Goal: Task Accomplishment & Management: Complete application form

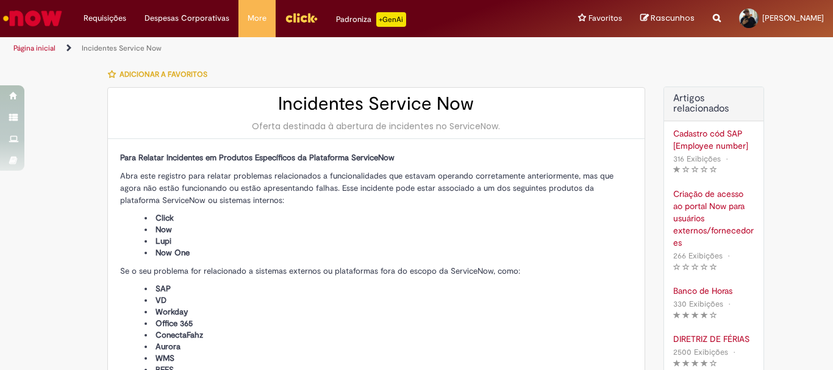
type input "**********"
type input "****"
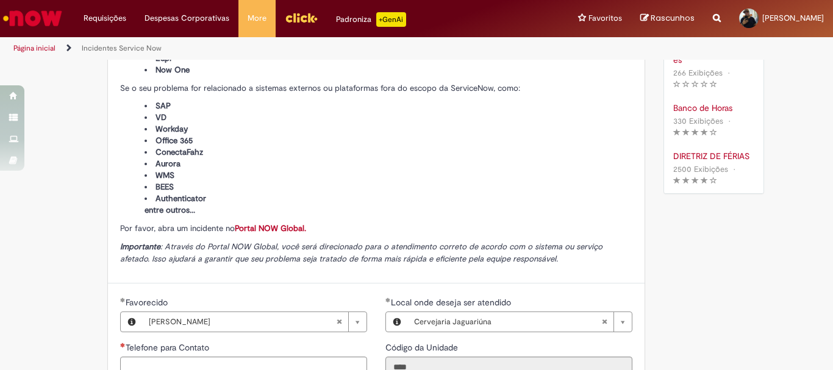
scroll to position [305, 0]
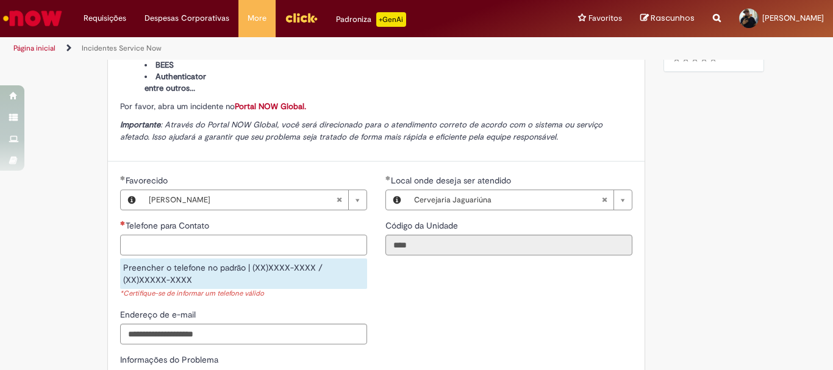
click at [202, 251] on input "Telefone para Contato" at bounding box center [243, 245] width 247 height 21
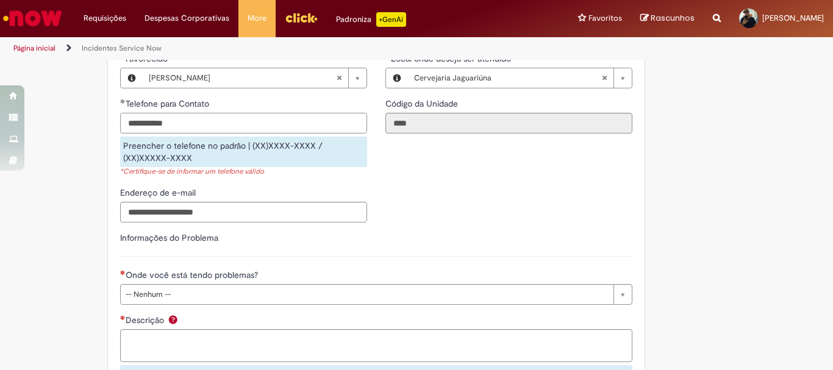
scroll to position [488, 0]
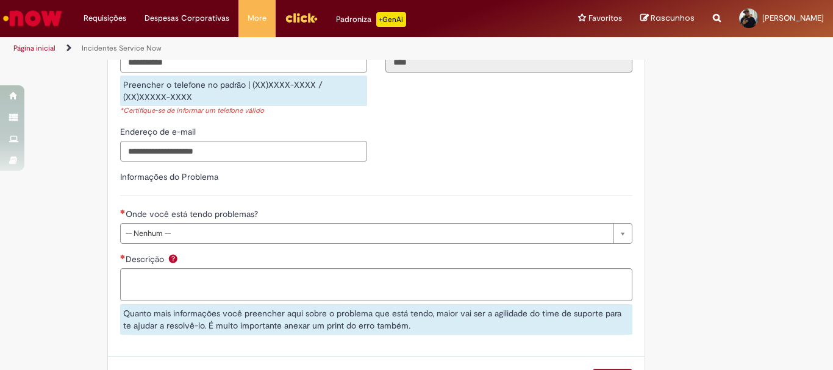
type input "**********"
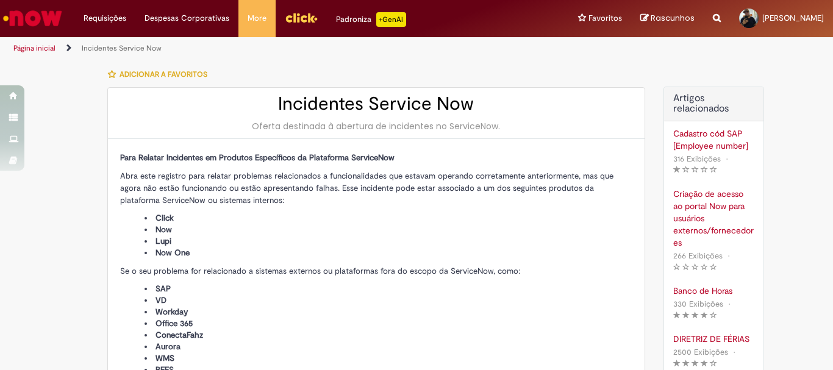
scroll to position [61, 0]
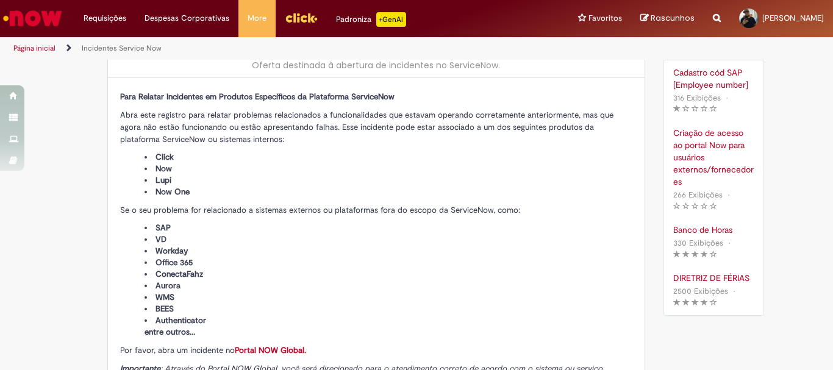
click at [102, 45] on link "Incidentes Service Now" at bounding box center [122, 48] width 80 height 10
click at [31, 48] on link "Página inicial" at bounding box center [34, 48] width 42 height 10
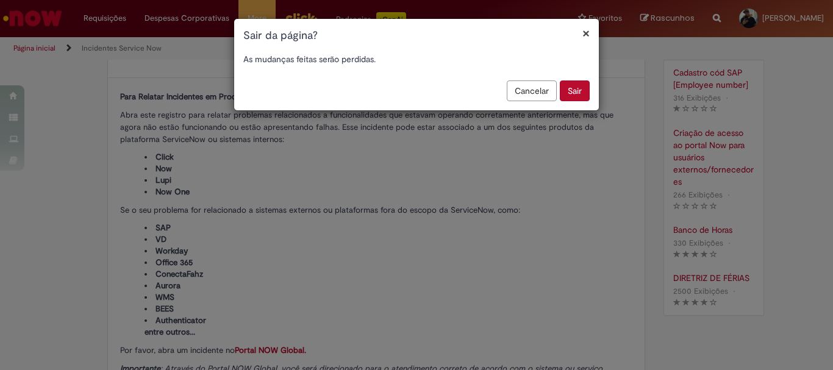
click at [574, 95] on button "Sair" at bounding box center [575, 91] width 30 height 21
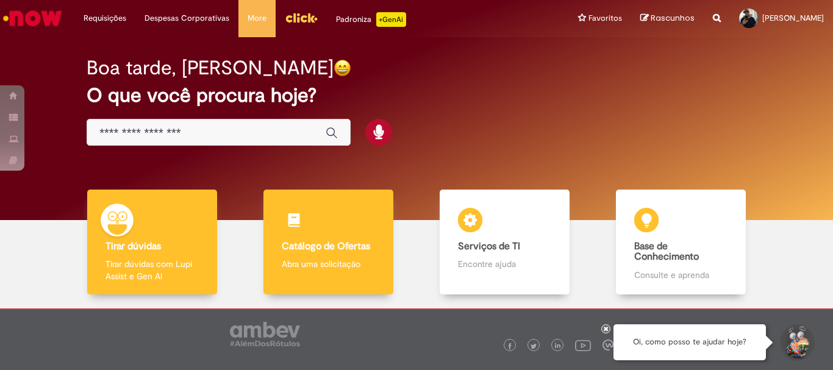
scroll to position [60, 0]
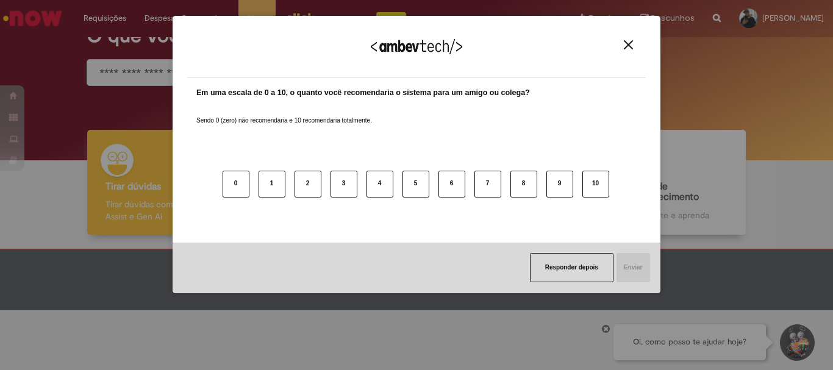
click at [625, 37] on div "Agradecemos seu feedback!" at bounding box center [416, 55] width 459 height 48
click at [628, 49] on img "Close" at bounding box center [628, 44] width 9 height 9
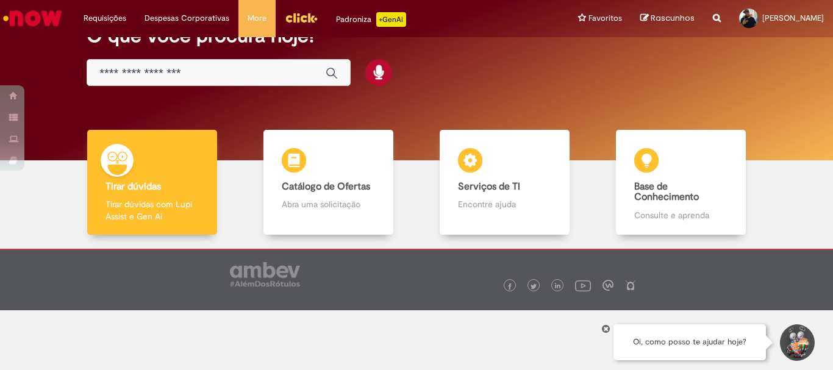
scroll to position [0, 0]
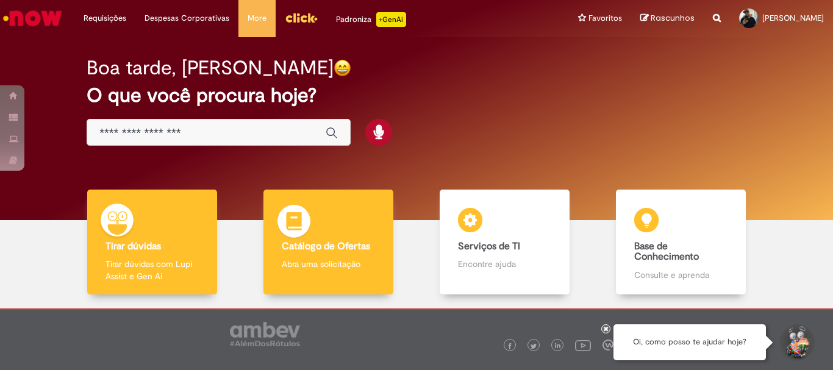
click at [346, 220] on div "Catálogo de Ofertas Catálogo de Ofertas Abra uma solicitação" at bounding box center [328, 243] width 129 height 106
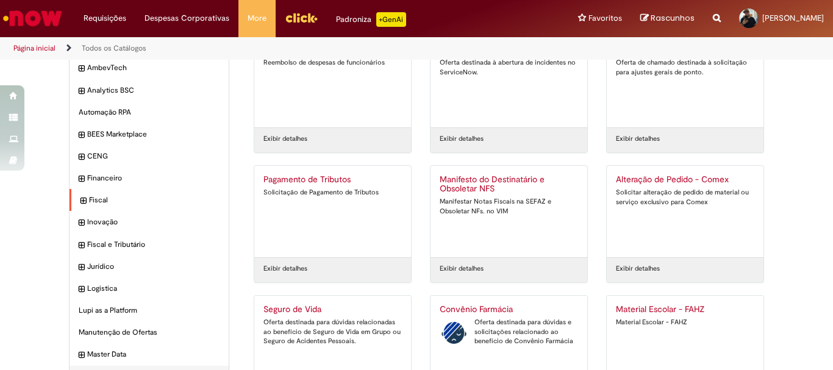
scroll to position [117, 0]
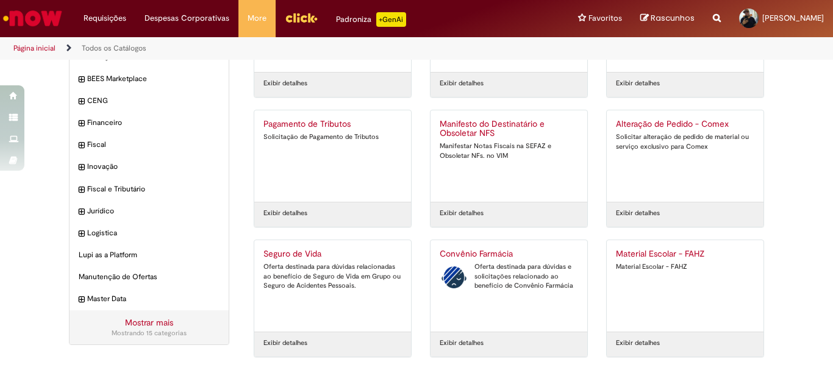
click at [156, 323] on link "Mostrar mais" at bounding box center [149, 322] width 48 height 11
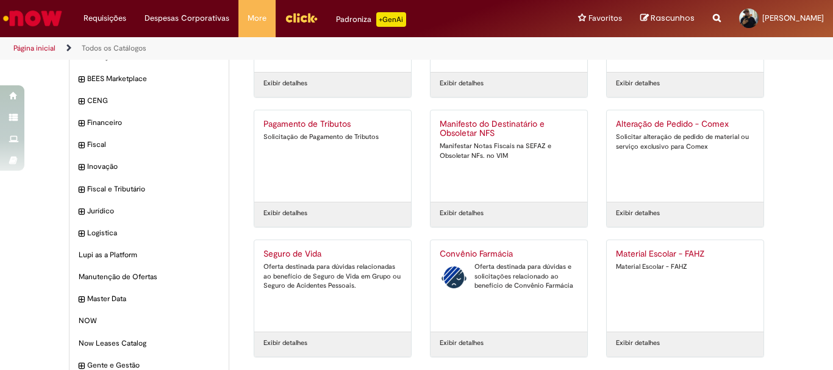
scroll to position [239, 0]
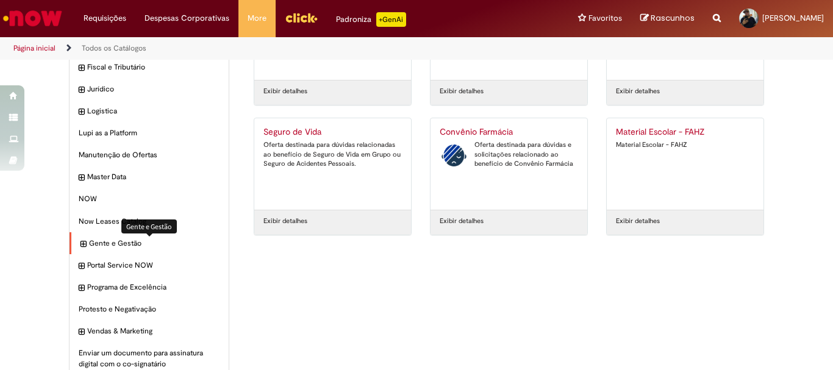
click at [112, 243] on span "Gente e Gestão Itens" at bounding box center [154, 244] width 131 height 10
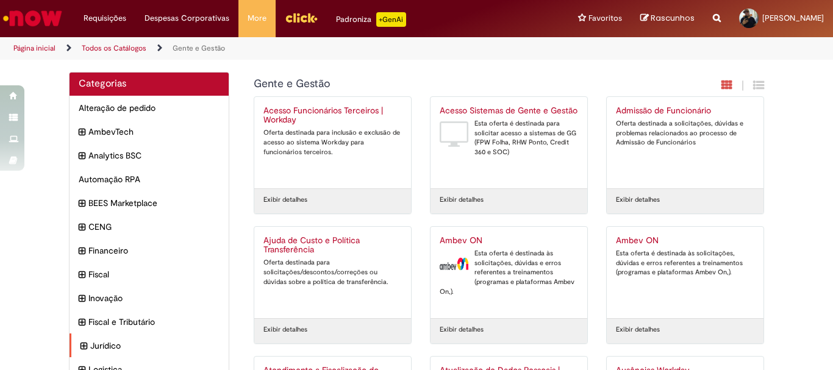
scroll to position [122, 0]
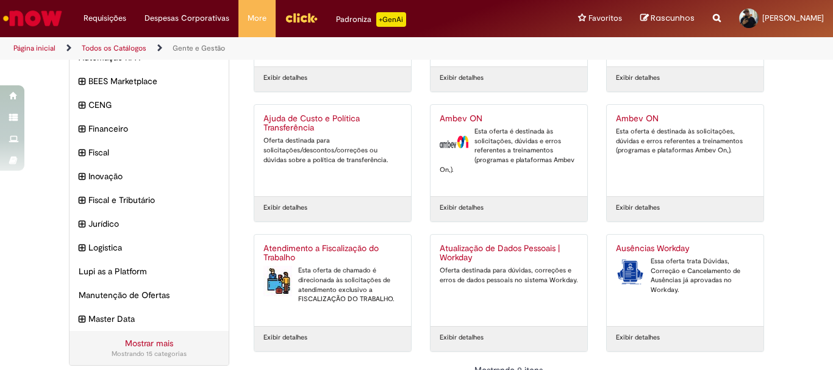
click at [141, 345] on link "Mostrar mais" at bounding box center [149, 343] width 48 height 11
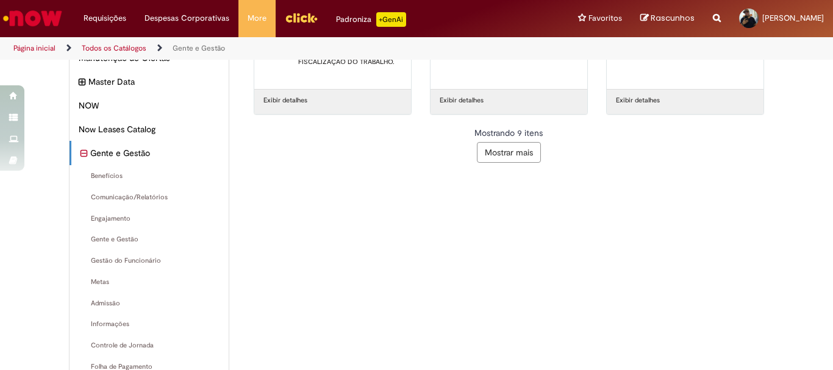
scroll to position [420, 0]
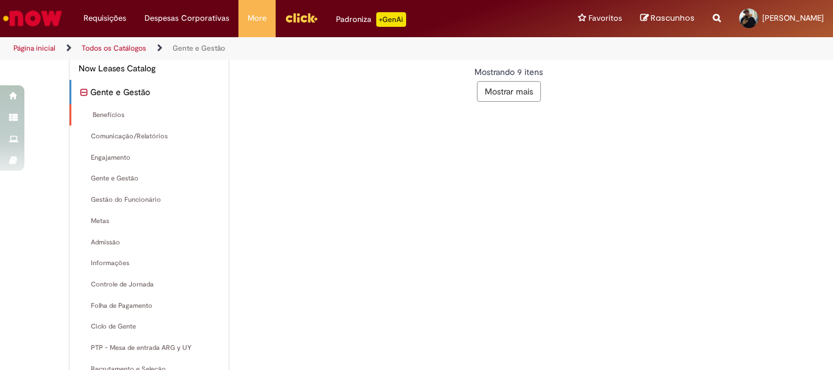
click at [103, 119] on span "Benefícios Itens" at bounding box center [150, 115] width 139 height 10
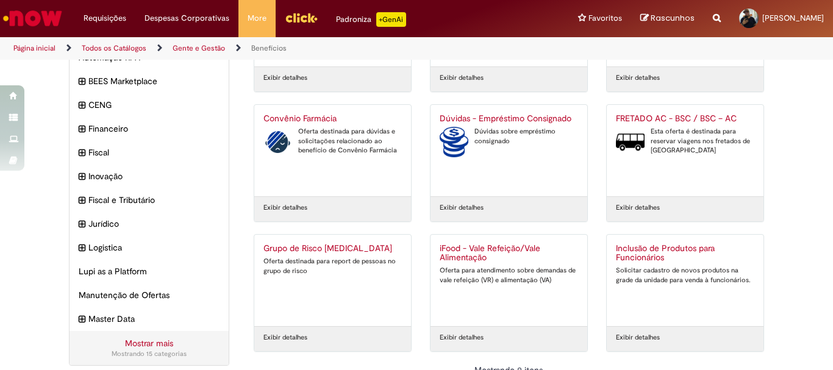
scroll to position [165, 0]
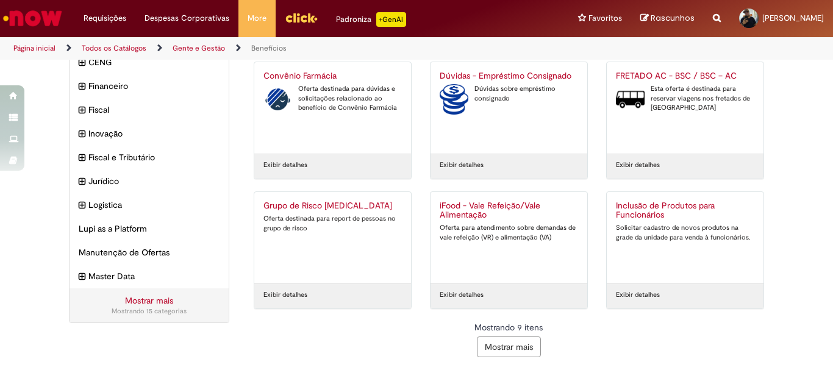
click at [530, 349] on button "Mostrar mais" at bounding box center [509, 347] width 64 height 21
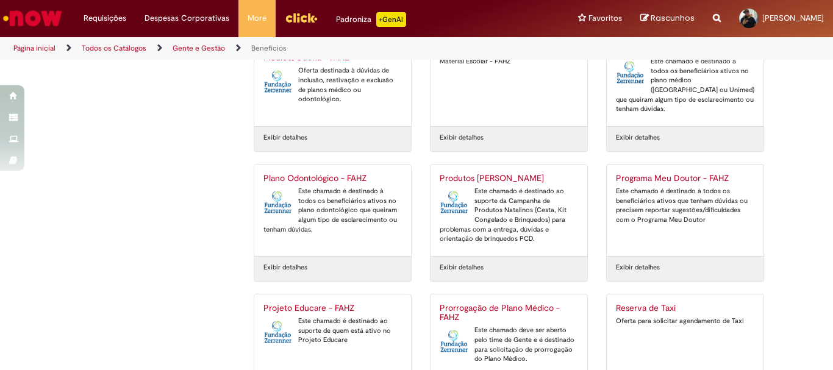
scroll to position [555, 0]
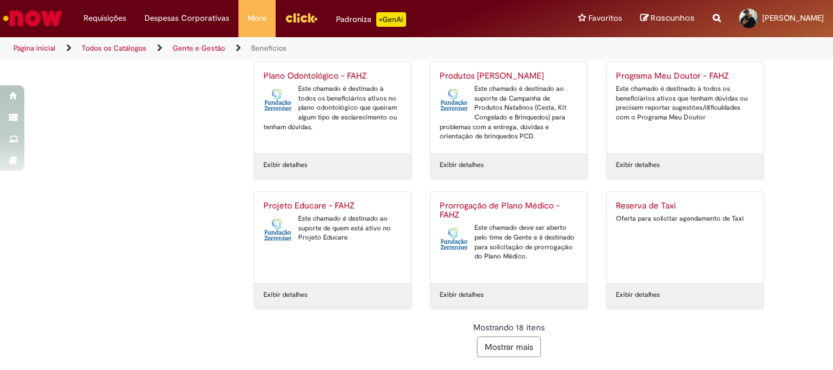
click at [507, 349] on button "Mostrar mais" at bounding box center [509, 347] width 64 height 21
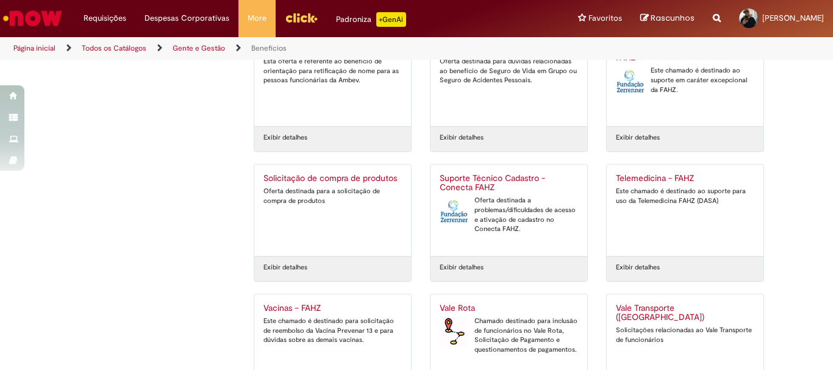
scroll to position [896, 0]
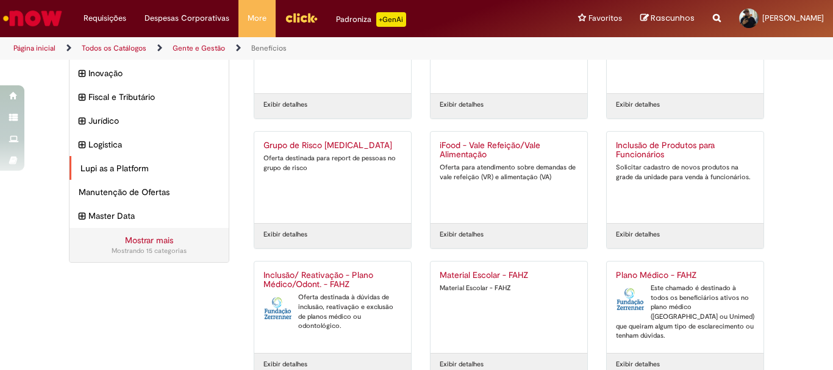
scroll to position [164, 0]
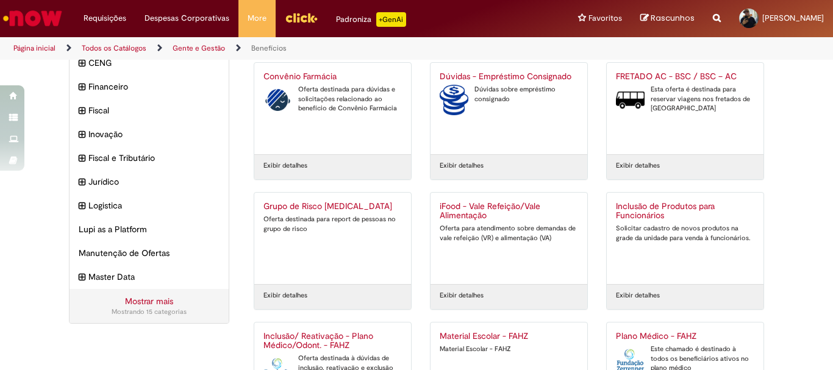
click at [142, 303] on link "Mostrar mais" at bounding box center [149, 301] width 48 height 11
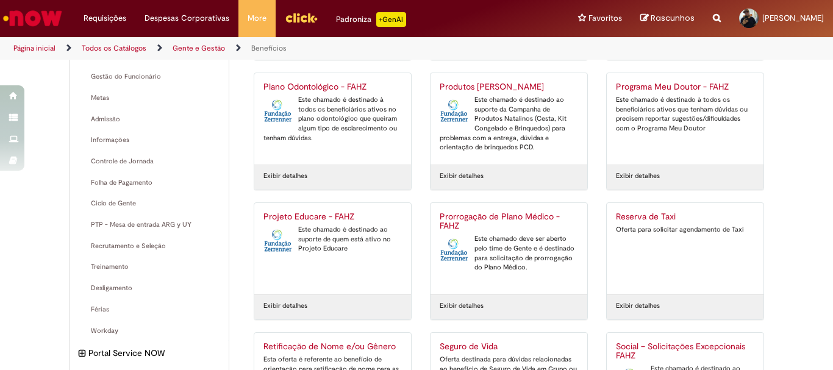
scroll to position [483, 0]
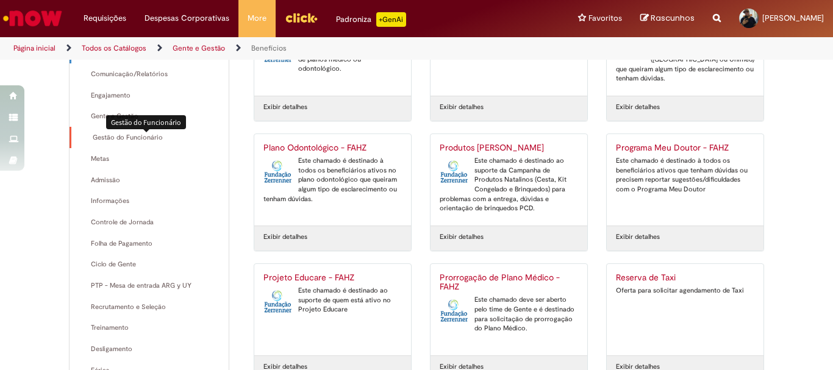
click at [130, 139] on span "Gestão do Funcionário Itens" at bounding box center [150, 138] width 139 height 10
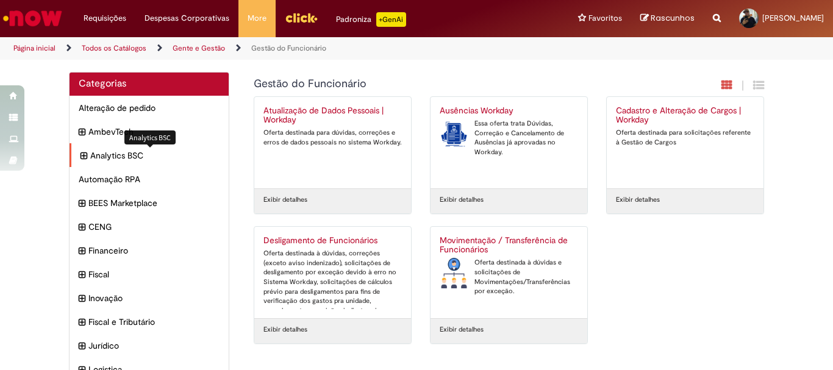
scroll to position [131, 0]
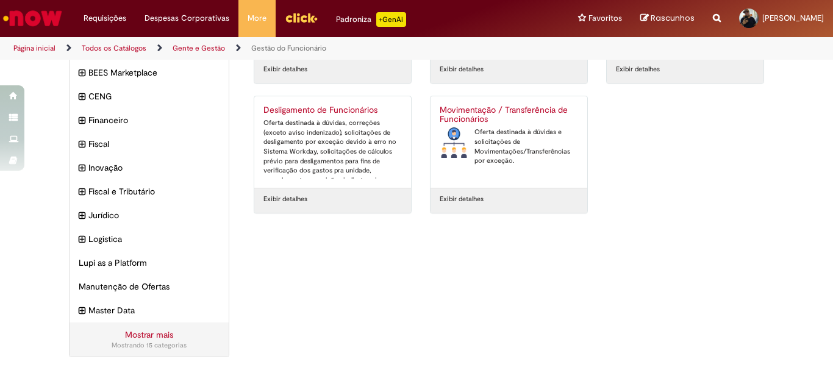
click at [130, 338] on link "Mostrar mais" at bounding box center [149, 334] width 48 height 11
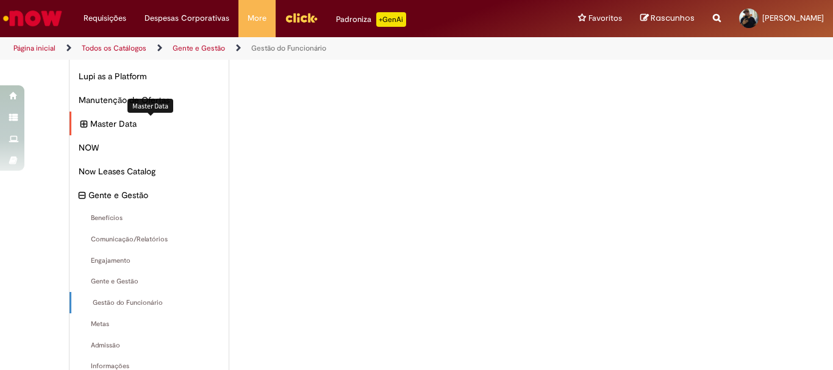
scroll to position [134, 0]
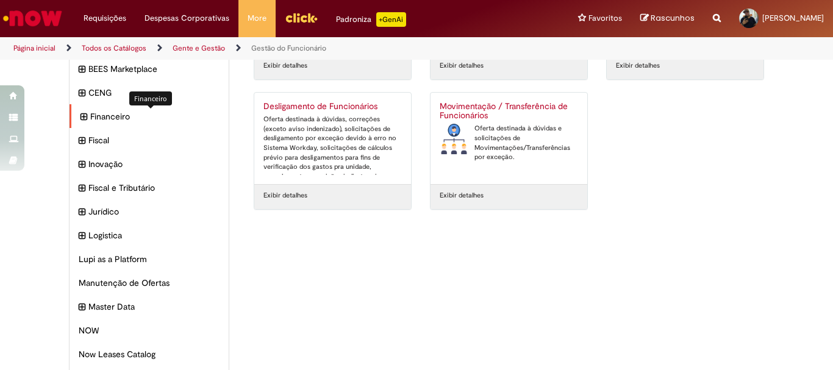
click at [115, 117] on span "Financeiro Itens" at bounding box center [154, 116] width 129 height 12
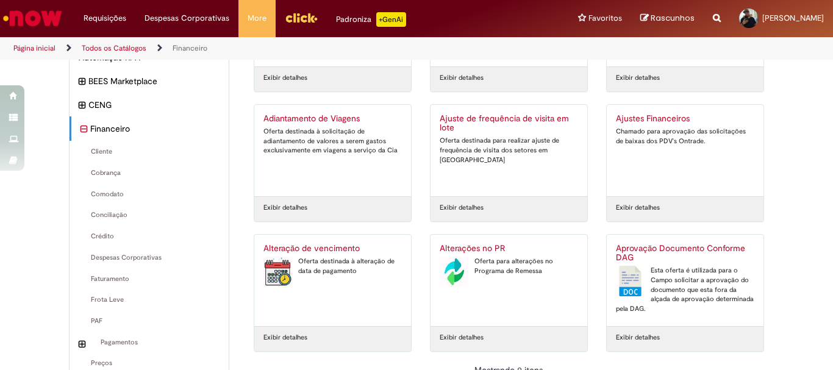
scroll to position [183, 0]
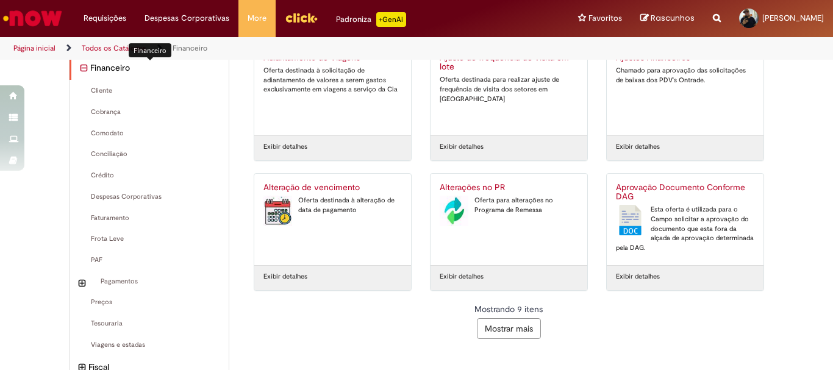
click at [102, 70] on span "Financeiro Itens" at bounding box center [154, 68] width 129 height 12
click at [81, 63] on icon "recolher categoria Financeiro" at bounding box center [84, 68] width 7 height 13
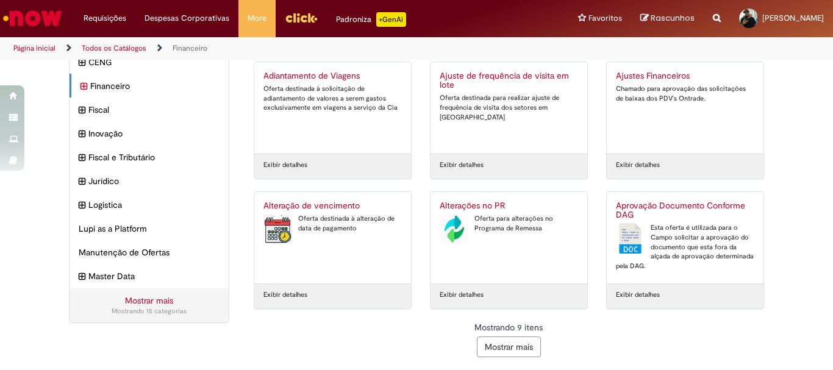
click at [141, 301] on link "Mostrar mais" at bounding box center [149, 300] width 48 height 11
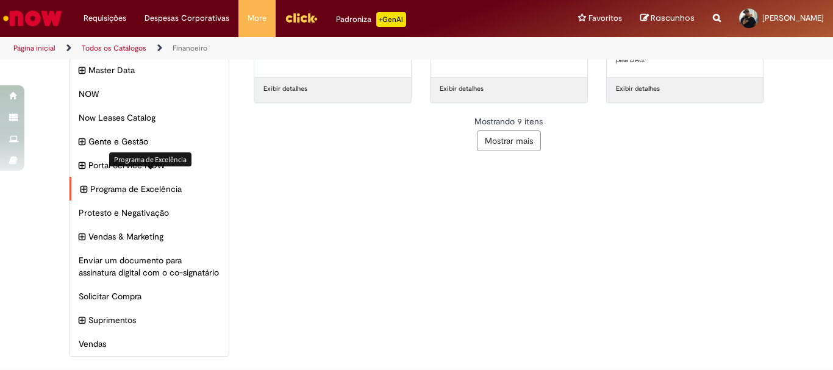
scroll to position [322, 0]
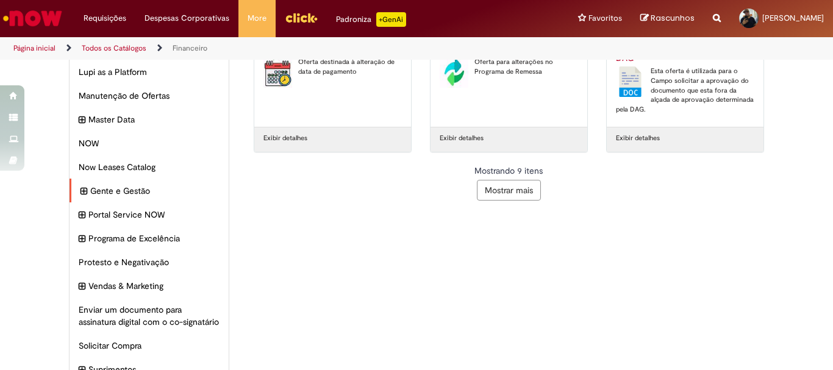
click at [81, 189] on icon "expandir categoria Gente e Gestão" at bounding box center [84, 191] width 7 height 13
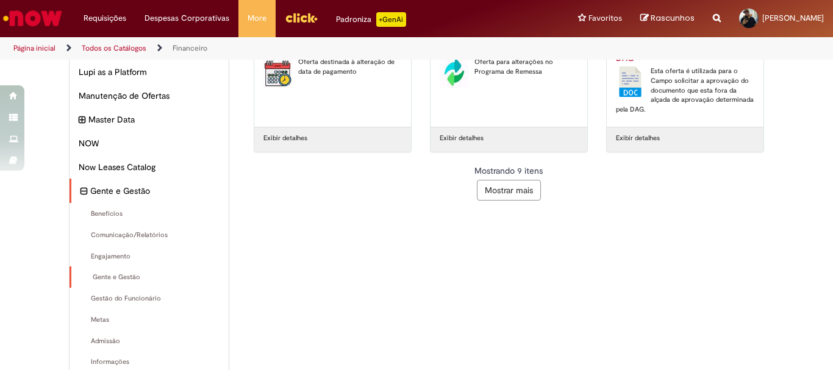
scroll to position [383, 0]
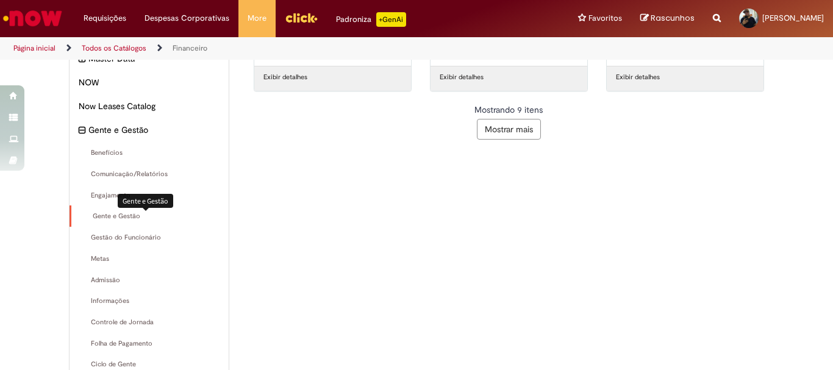
click at [124, 215] on span "Gente e Gestão Itens" at bounding box center [150, 217] width 139 height 10
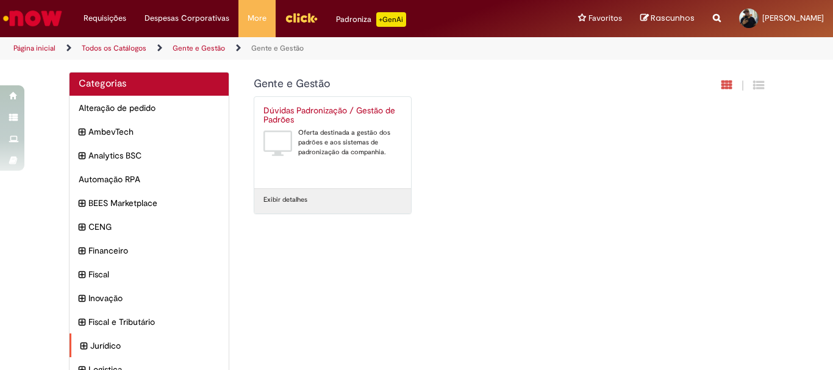
scroll to position [131, 0]
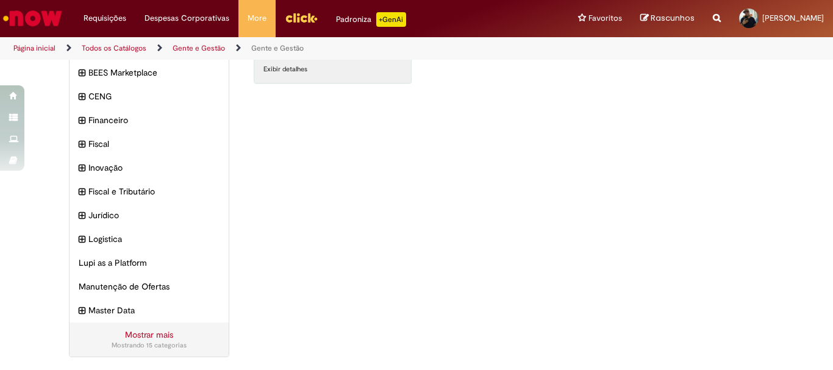
click at [113, 337] on div "Mostrar mais Mostrando 15 categorias" at bounding box center [149, 340] width 159 height 34
click at [134, 336] on link "Mostrar mais" at bounding box center [149, 334] width 48 height 11
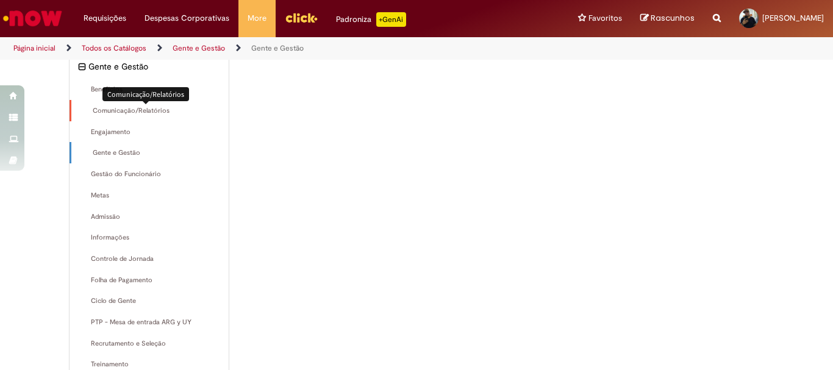
scroll to position [385, 0]
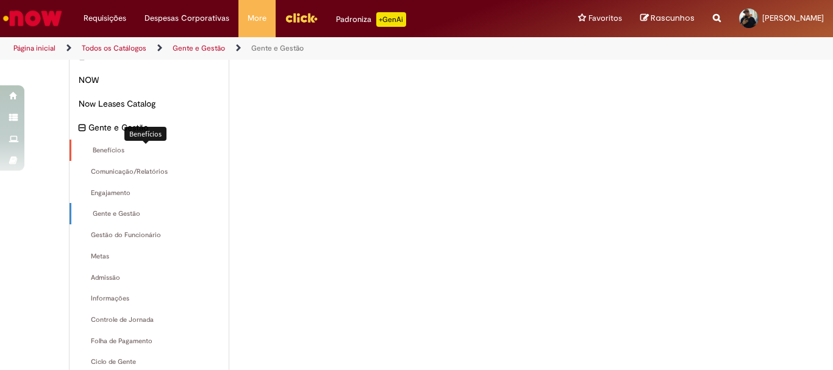
click at [128, 150] on span "Benefícios Itens" at bounding box center [150, 151] width 139 height 10
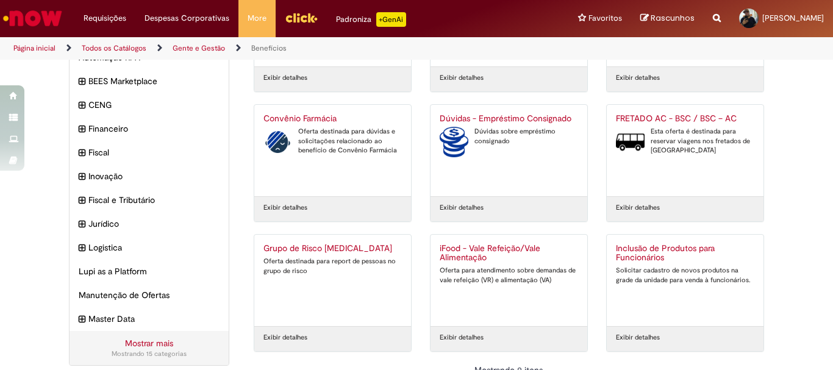
scroll to position [165, 0]
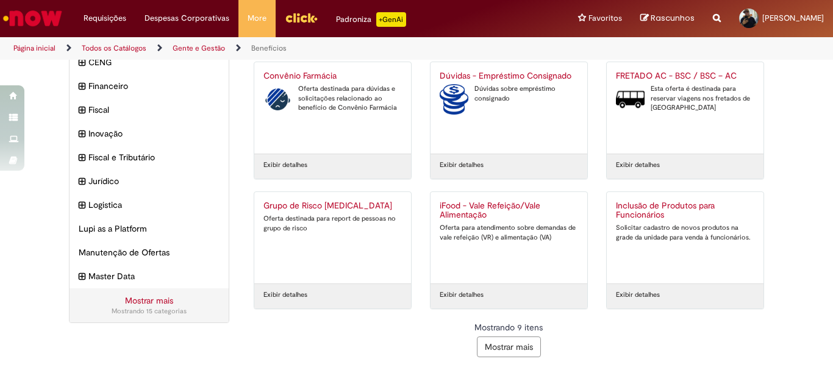
click at [503, 351] on button "Mostrar mais" at bounding box center [509, 347] width 64 height 21
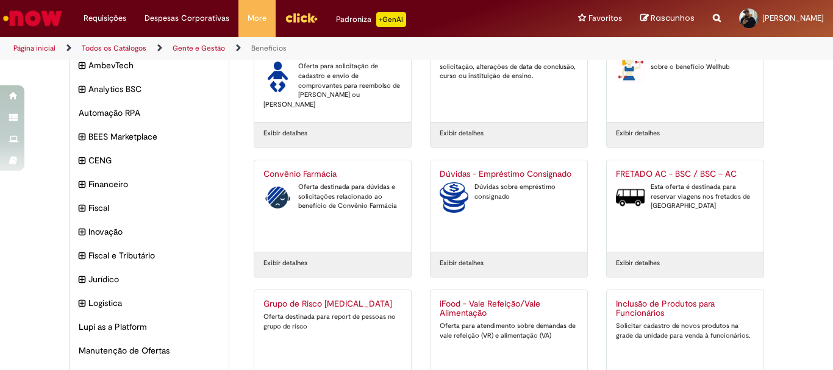
scroll to position [0, 0]
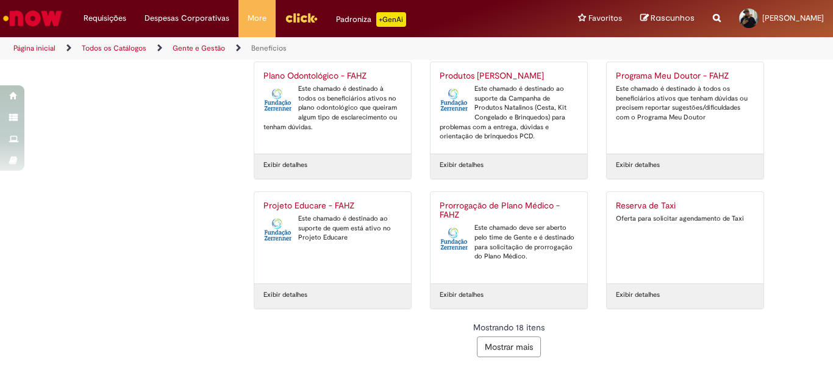
click at [497, 340] on button "Mostrar mais" at bounding box center [509, 347] width 64 height 21
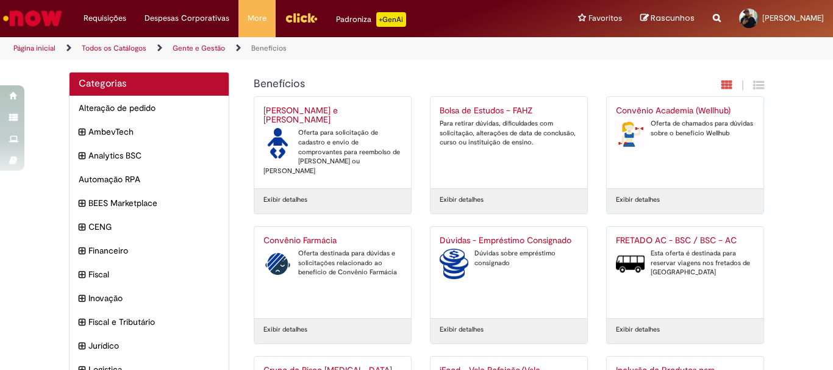
click at [29, 51] on link "Página inicial" at bounding box center [34, 48] width 42 height 10
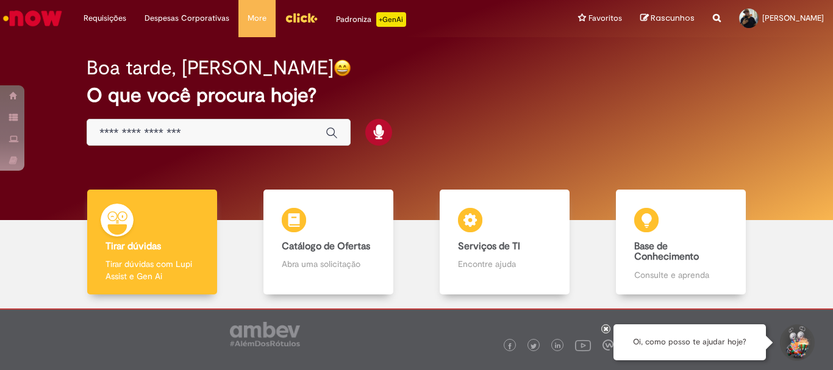
drag, startPoint x: 148, startPoint y: 118, endPoint x: 148, endPoint y: 134, distance: 16.5
click at [148, 126] on div "Boa tarde, Eduardo O que você procura hoje?" at bounding box center [416, 102] width 703 height 104
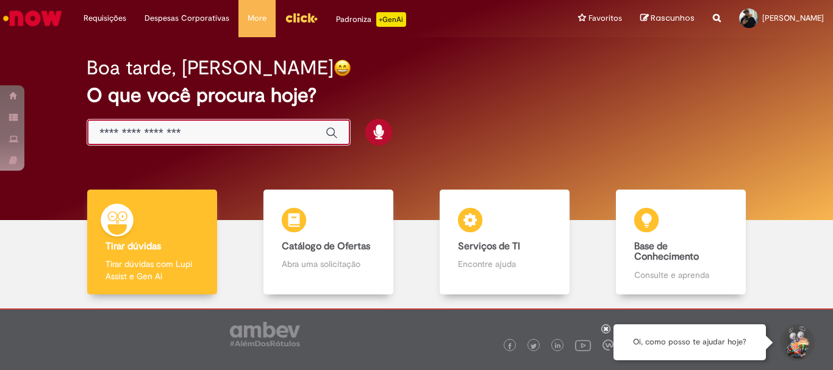
click at [150, 129] on input "Basta digitar aqui" at bounding box center [206, 133] width 214 height 14
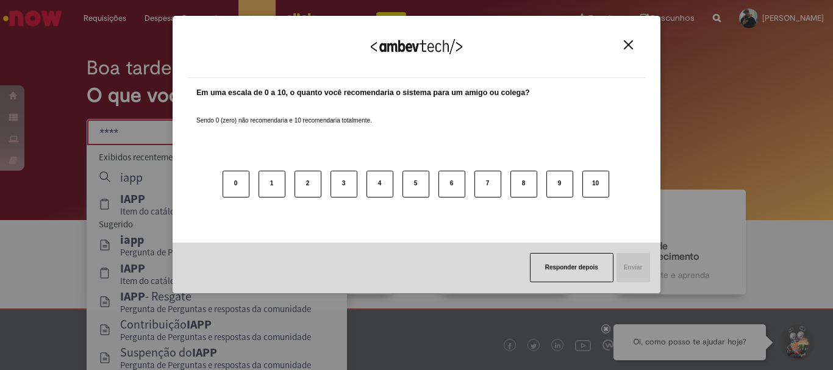
type input "****"
click at [630, 43] on img "Close" at bounding box center [628, 44] width 9 height 9
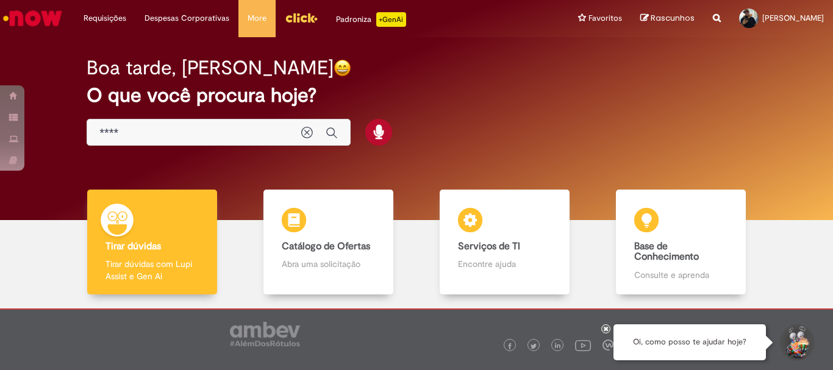
click at [257, 124] on div "****" at bounding box center [219, 132] width 264 height 27
click at [246, 134] on input "****" at bounding box center [194, 133] width 190 height 14
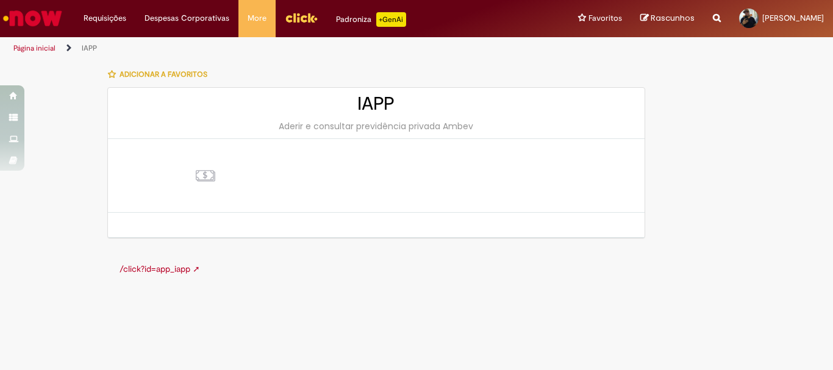
click at [212, 171] on img at bounding box center [205, 176] width 24 height 24
click at [171, 270] on link "/click?id=app_iapp ➚" at bounding box center [160, 269] width 81 height 11
click at [220, 172] on div at bounding box center [205, 175] width 171 height 49
click at [41, 51] on link "Página inicial" at bounding box center [34, 48] width 42 height 10
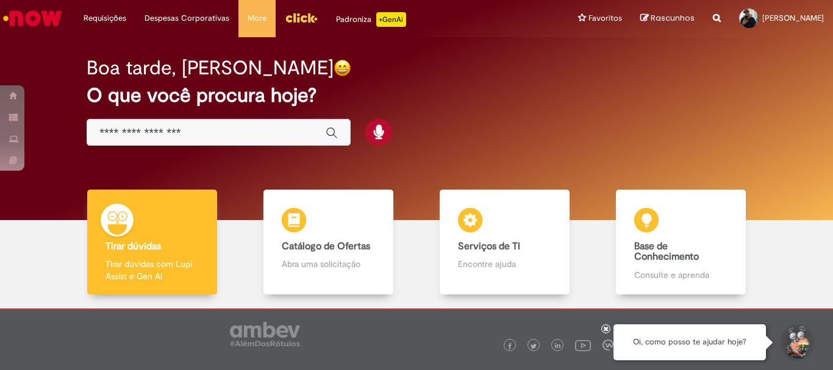
click at [110, 120] on div "Global" at bounding box center [219, 132] width 264 height 27
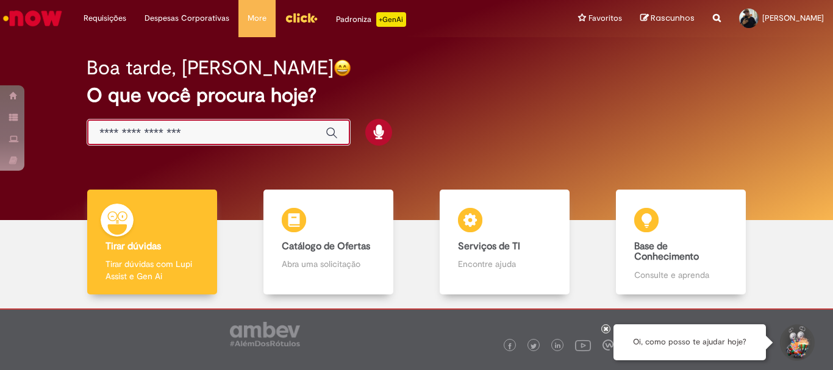
click at [125, 137] on input "Basta digitar aqui" at bounding box center [206, 133] width 214 height 14
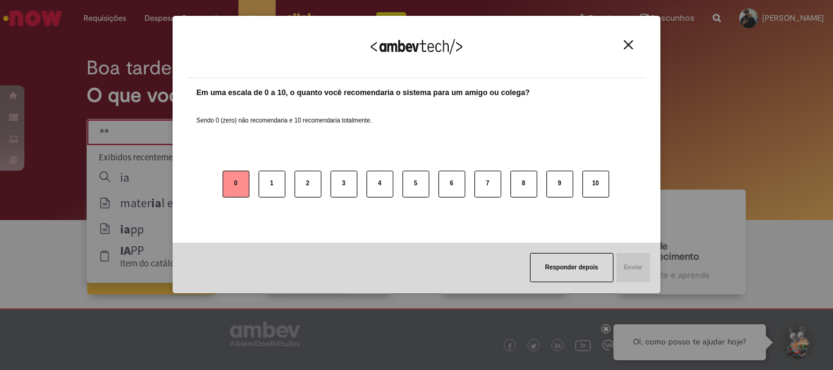
click at [235, 189] on button "0" at bounding box center [236, 184] width 27 height 27
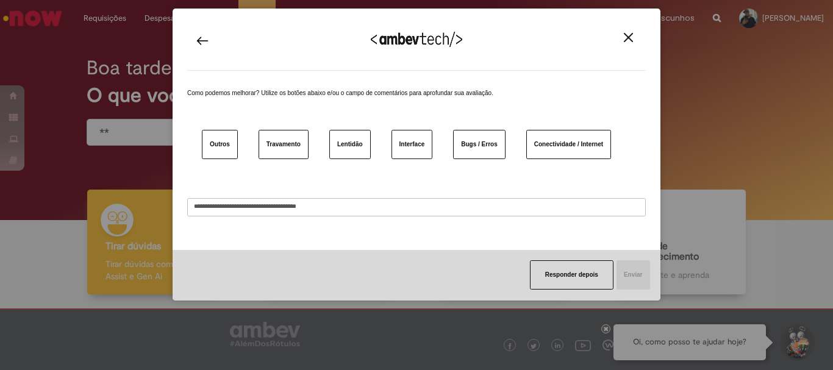
click at [561, 272] on button "Responder depois" at bounding box center [572, 275] width 84 height 29
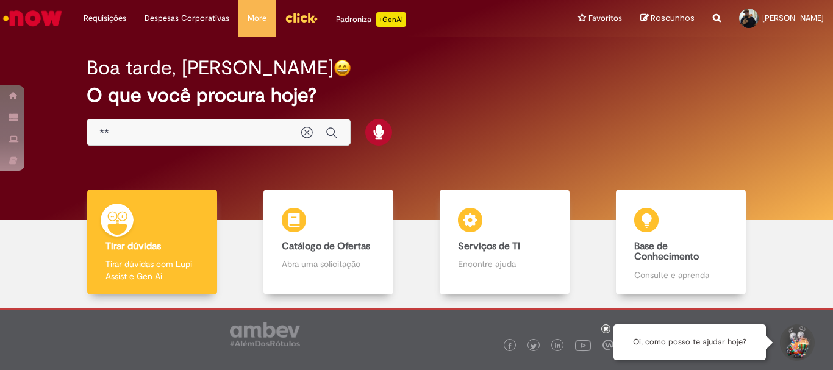
click at [131, 122] on div "**" at bounding box center [219, 132] width 264 height 27
click at [132, 126] on input "**" at bounding box center [194, 133] width 190 height 14
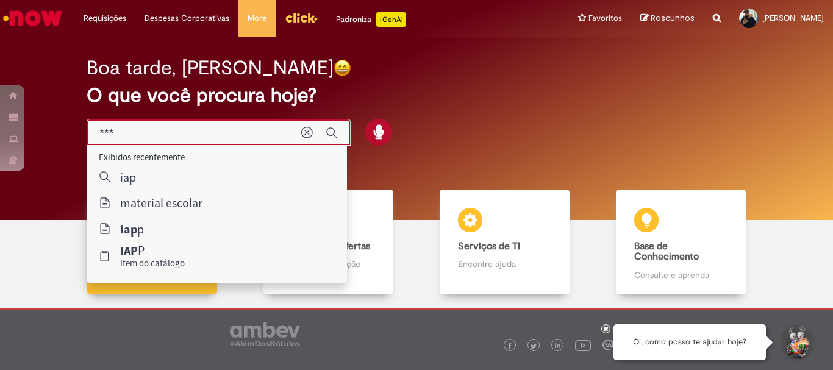
type input "****"
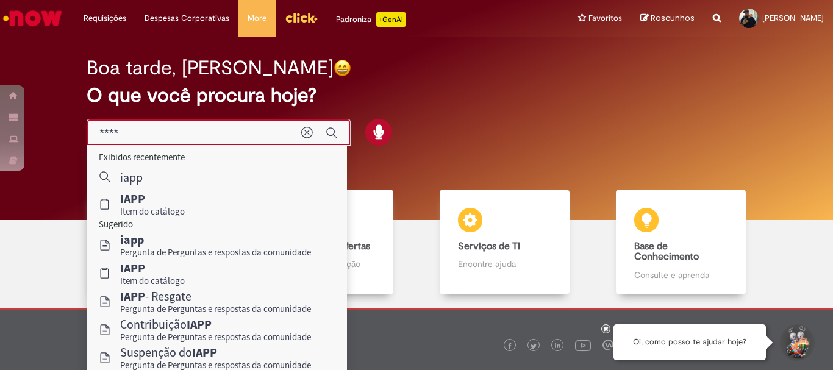
scroll to position [60, 0]
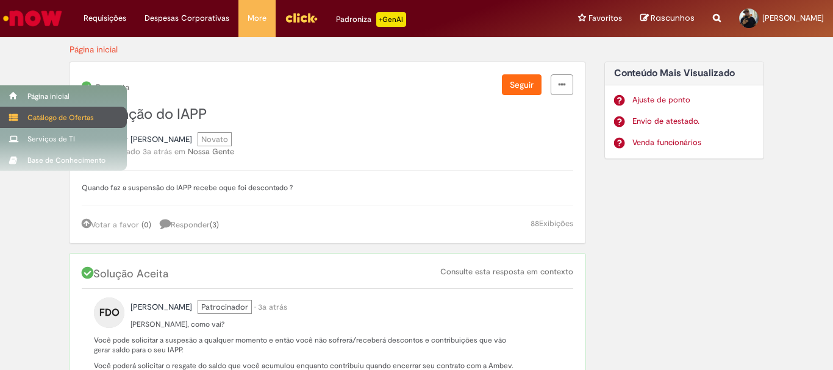
click at [57, 121] on div "Catálogo de Ofertas" at bounding box center [63, 117] width 127 height 21
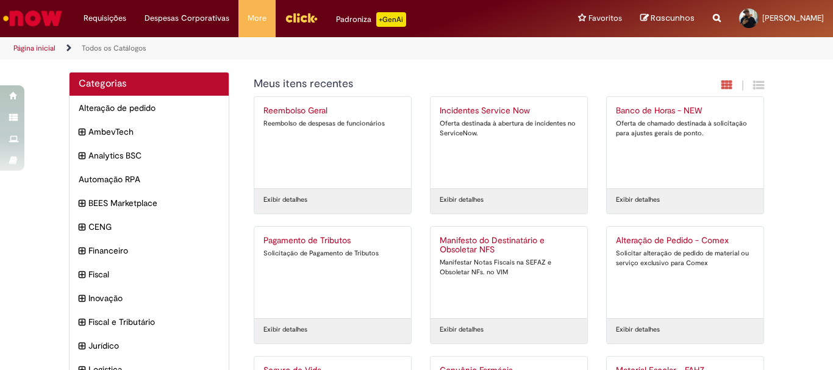
click at [726, 22] on div "Reportar problema Artigos Não encontrou base de conhecimento Catálogo Não foram…" at bounding box center [717, 18] width 26 height 37
click at [721, 15] on icon "Search from all sources" at bounding box center [717, 11] width 8 height 22
click at [695, 12] on input "text" at bounding box center [693, 19] width 56 height 21
type input "****"
click button "Pesquisar" at bounding box center [654, 19] width 24 height 21
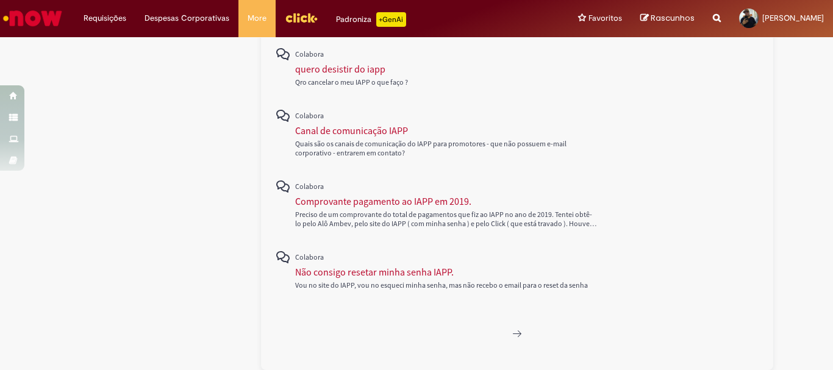
scroll to position [145, 0]
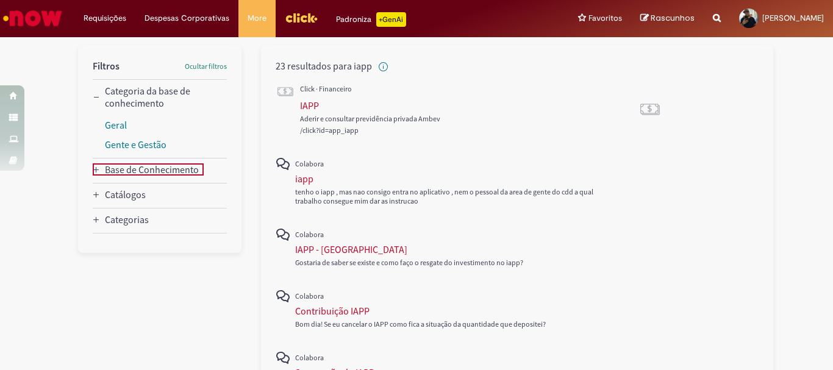
click at [121, 166] on Conhecimento_facet_category "Base de Conhecimento" at bounding box center [152, 170] width 94 height 12
click at [121, 241] on div "Catálogos" at bounding box center [125, 236] width 41 height 12
click at [135, 301] on div "Categorias" at bounding box center [127, 303] width 44 height 12
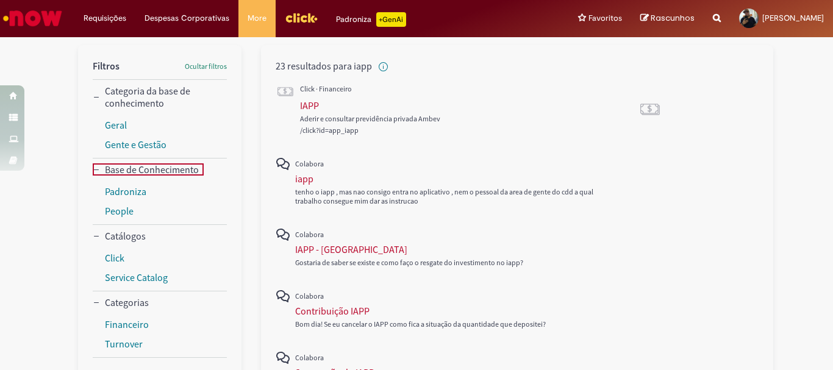
scroll to position [206, 0]
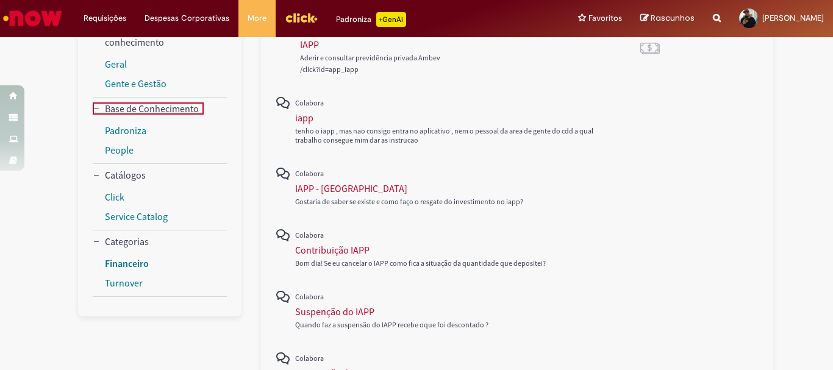
click at [132, 265] on link "Financeiro" at bounding box center [127, 263] width 44 height 12
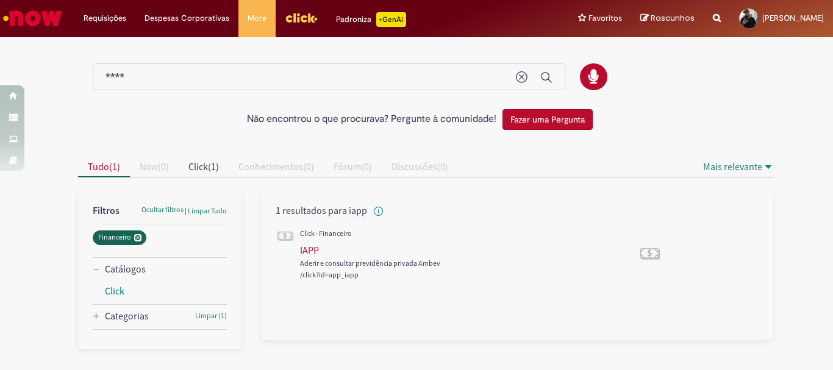
click at [139, 236] on icon "Remover Financeiro" at bounding box center [137, 237] width 5 height 5
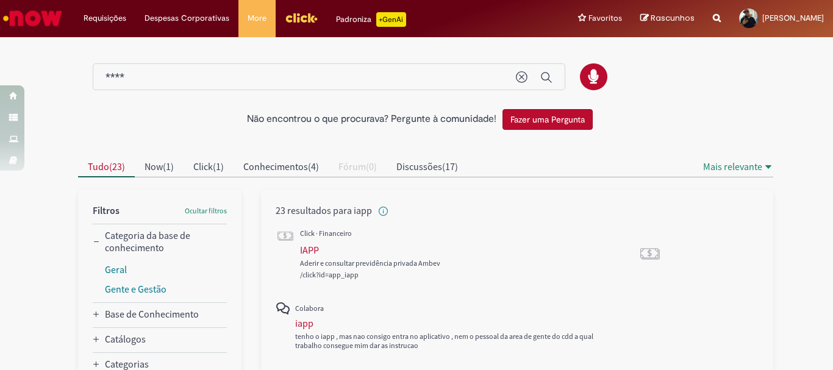
scroll to position [122, 0]
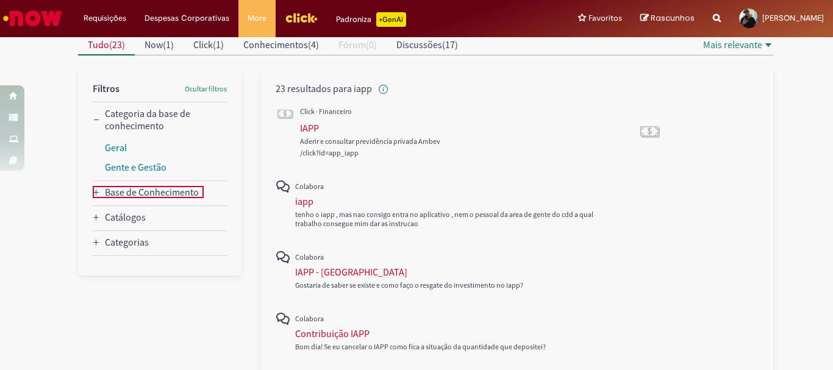
click at [153, 196] on Conhecimento_facet_category "Base de Conhecimento" at bounding box center [152, 192] width 94 height 12
click at [119, 231] on link "People" at bounding box center [119, 234] width 29 height 12
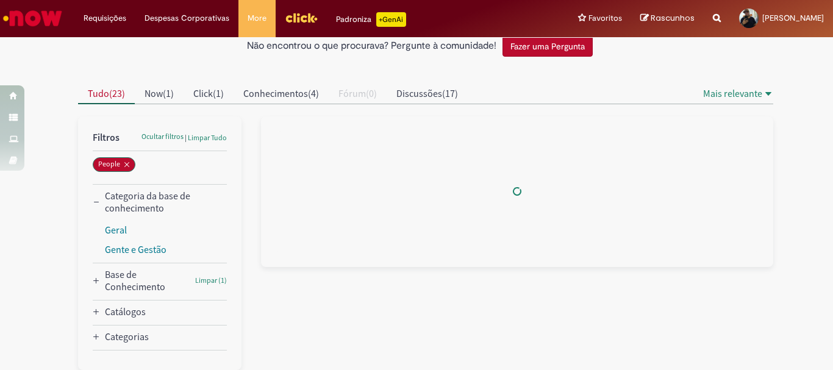
scroll to position [40, 0]
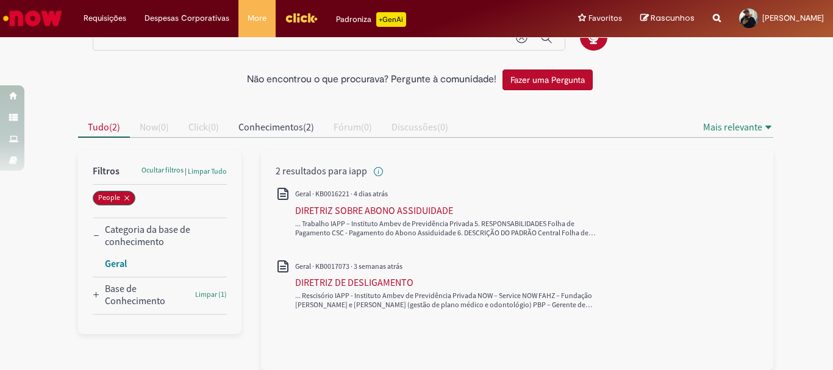
click at [116, 264] on link "Geral" at bounding box center [116, 263] width 22 height 12
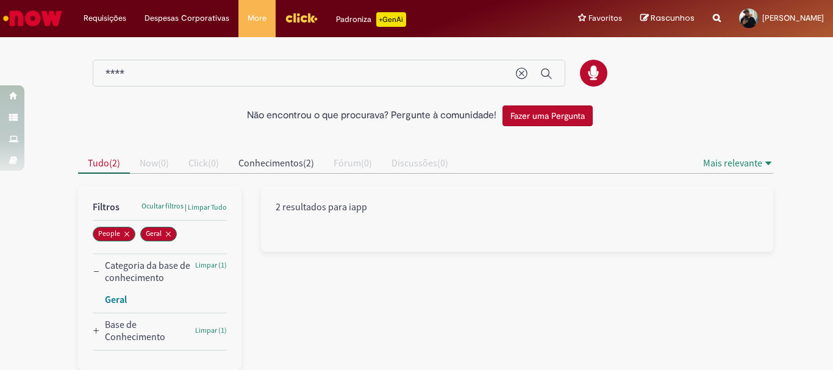
scroll to position [40, 0]
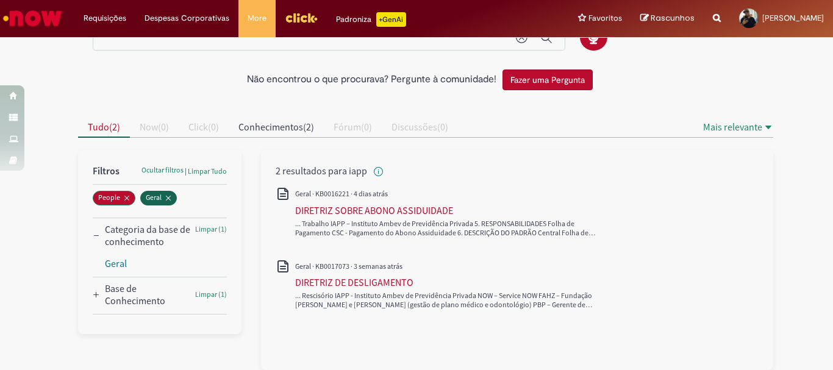
click at [168, 198] on button "Geral" at bounding box center [158, 198] width 37 height 15
click at [123, 195] on icon "Remover People" at bounding box center [126, 198] width 7 height 7
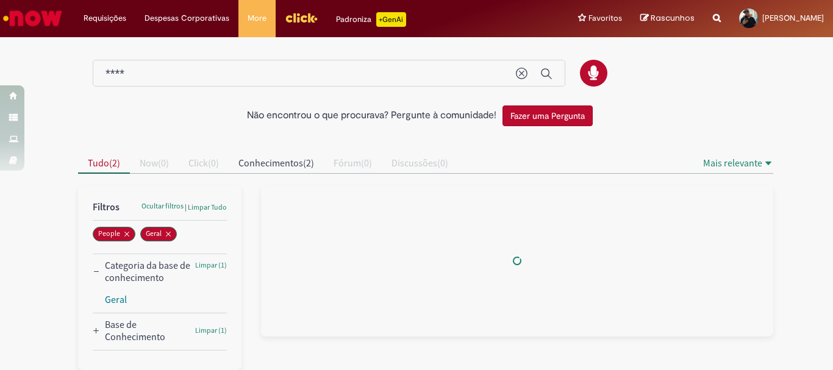
scroll to position [40, 0]
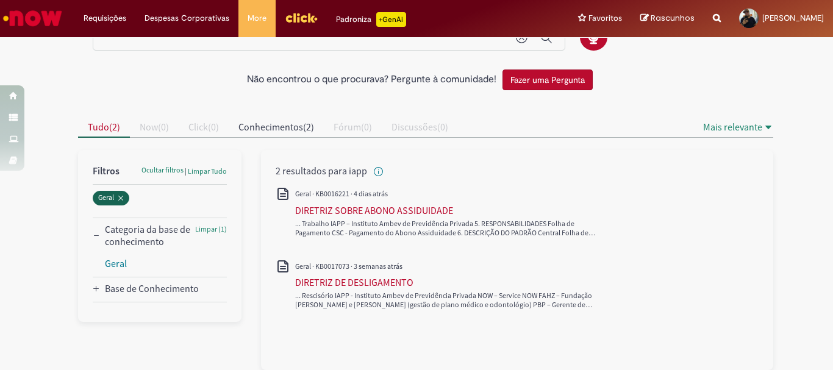
click at [118, 198] on icon "Remover Geral" at bounding box center [120, 198] width 5 height 5
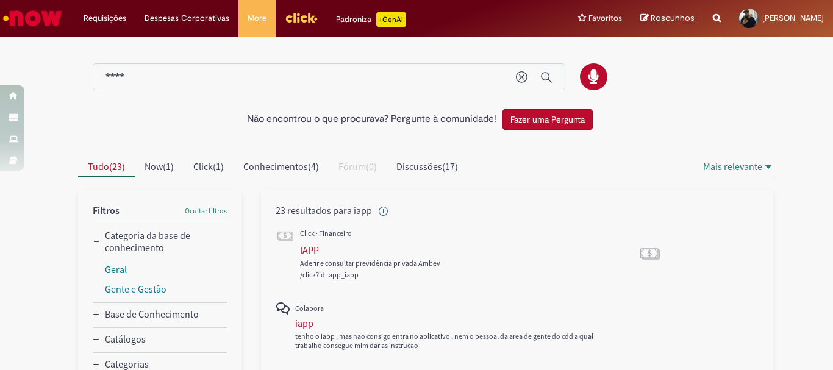
click at [185, 76] on input "****" at bounding box center [305, 78] width 398 height 14
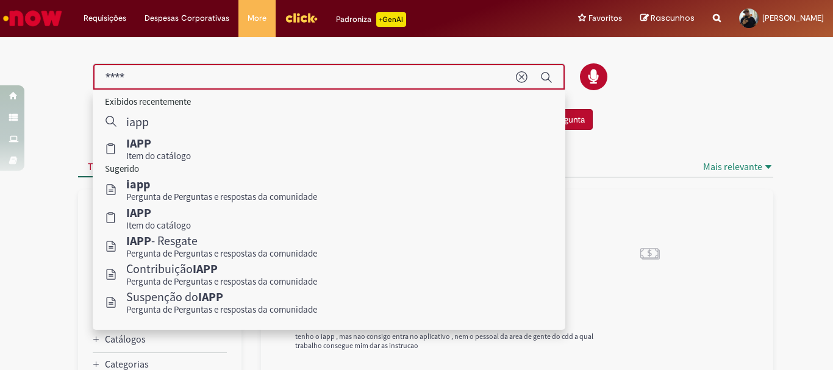
type input "*****"
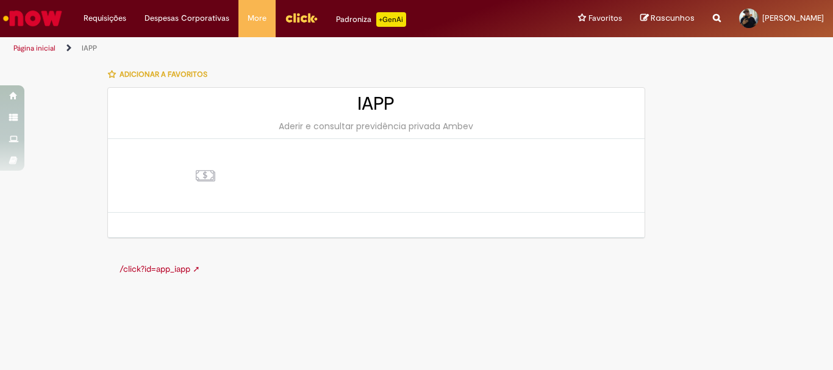
click at [203, 180] on img at bounding box center [205, 176] width 24 height 24
click at [204, 179] on img at bounding box center [205, 176] width 24 height 24
click at [206, 174] on img at bounding box center [205, 176] width 24 height 24
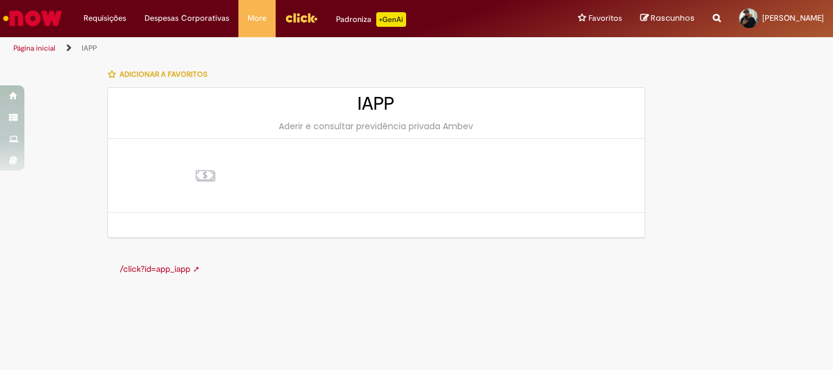
click at [354, 23] on div "Padroniza +GenAi" at bounding box center [371, 19] width 70 height 15
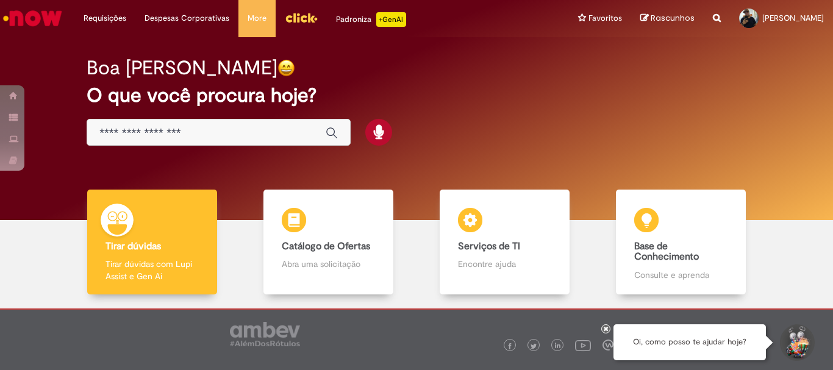
scroll to position [60, 0]
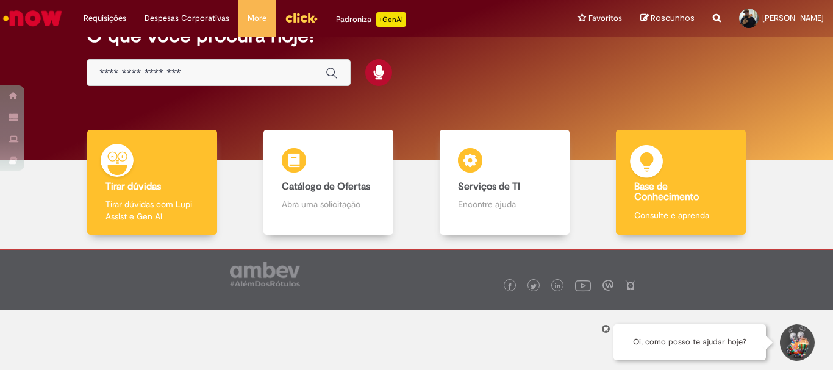
click at [642, 167] on img at bounding box center [646, 163] width 37 height 37
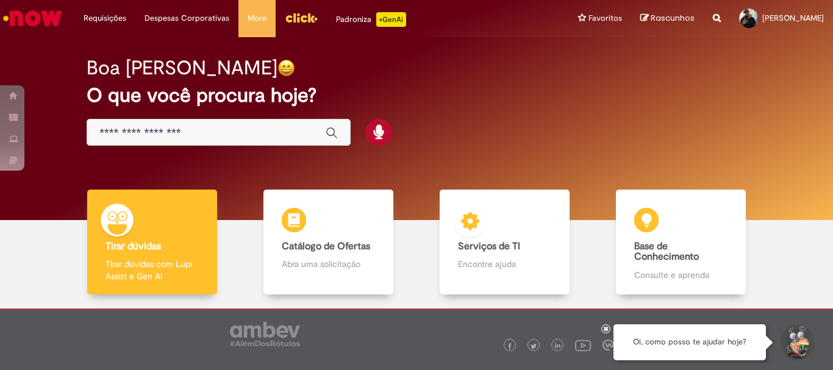
scroll to position [60, 0]
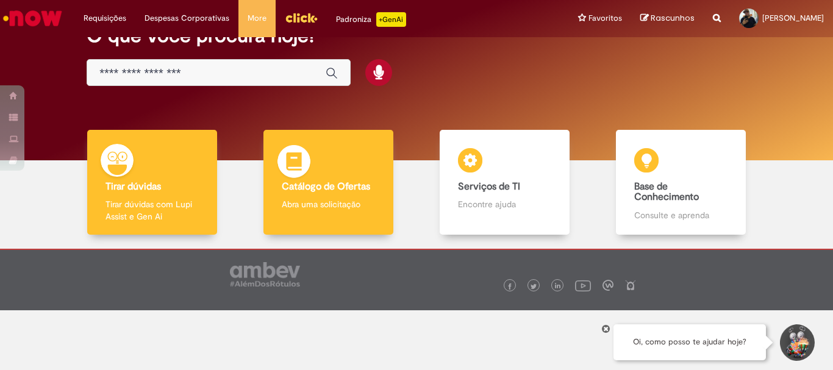
click at [348, 199] on p "Abra uma solicitação" at bounding box center [328, 204] width 93 height 12
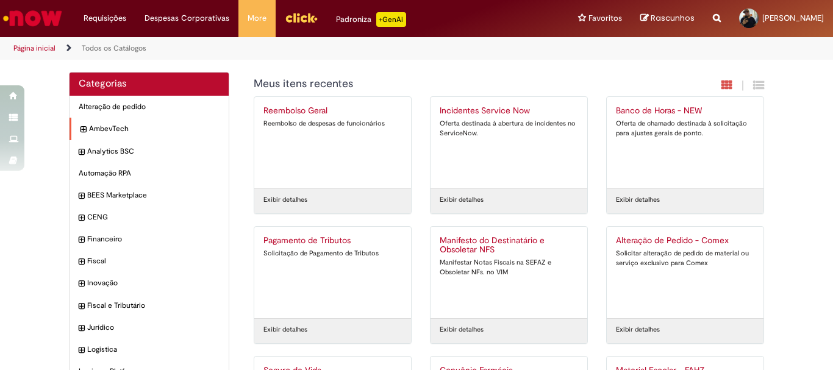
click at [81, 129] on icon "expandir categoria AmbevTech" at bounding box center [83, 130] width 5 height 12
click at [81, 129] on icon "recolher categoria AmbevTech" at bounding box center [83, 130] width 5 height 12
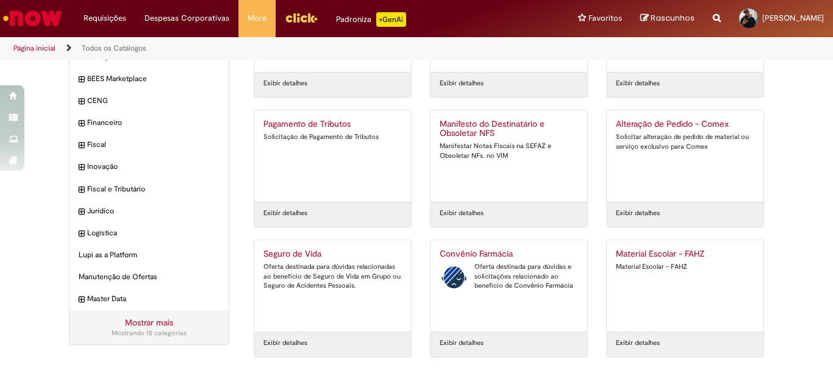
scroll to position [115, 0]
click at [140, 332] on div "Mostrando 15 categorias" at bounding box center [149, 335] width 141 height 10
click at [157, 325] on link "Mostrar mais" at bounding box center [149, 323] width 48 height 11
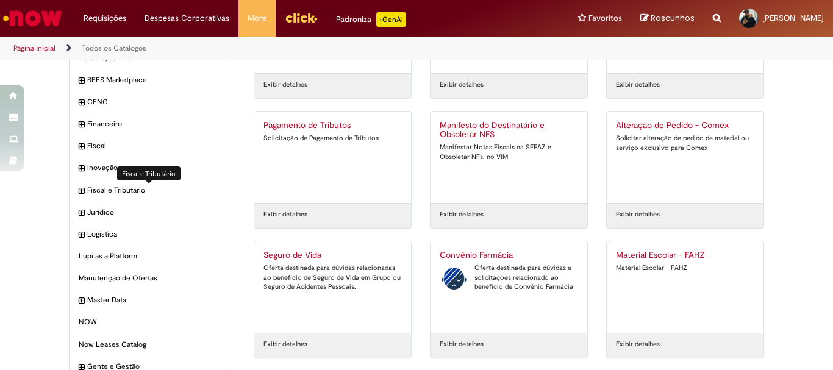
scroll to position [323, 0]
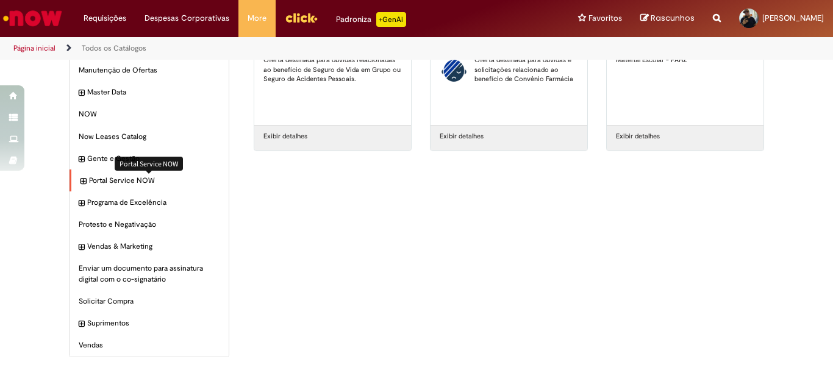
click at [124, 179] on span "Portal Service NOW Itens" at bounding box center [154, 181] width 131 height 10
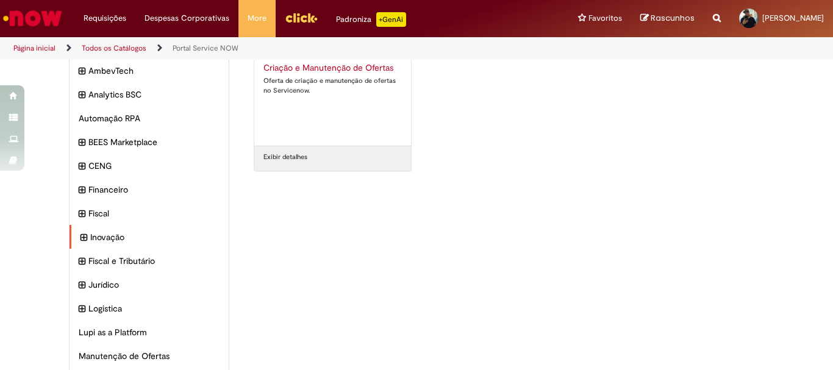
scroll to position [131, 0]
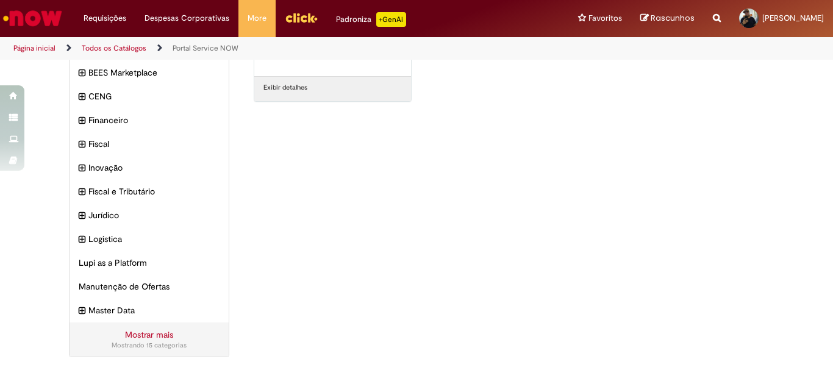
click at [141, 337] on link "Mostrar mais" at bounding box center [149, 334] width 48 height 11
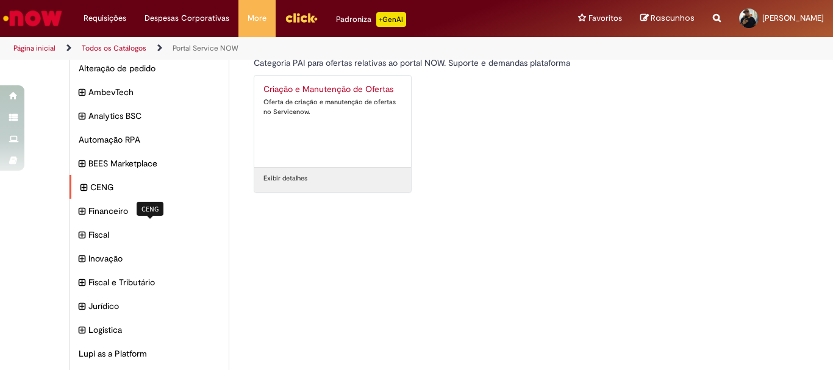
scroll to position [0, 0]
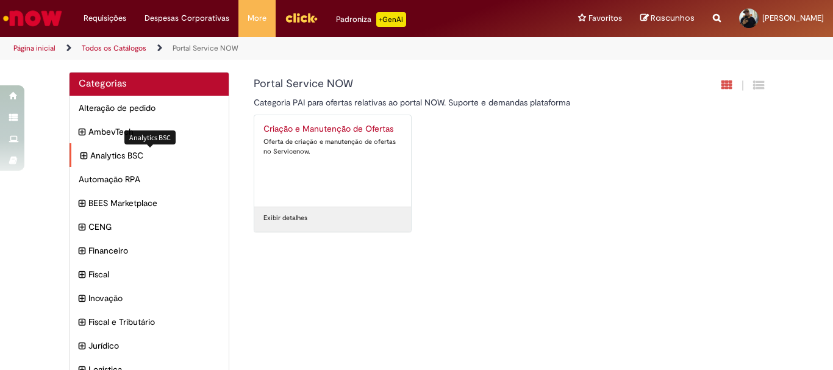
click at [115, 156] on span "Analytics BSC Itens" at bounding box center [154, 155] width 129 height 12
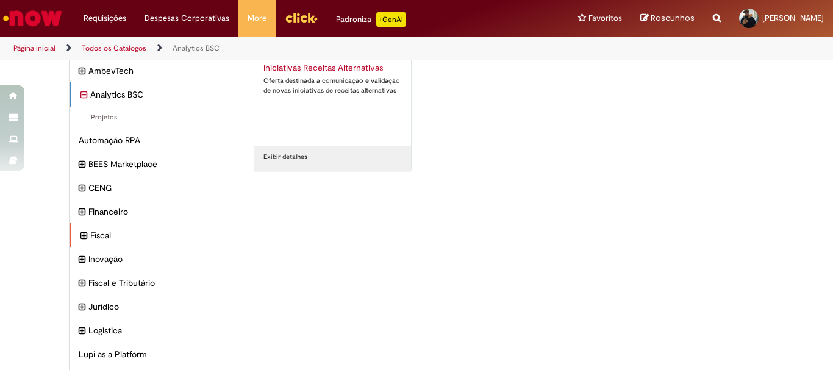
scroll to position [122, 0]
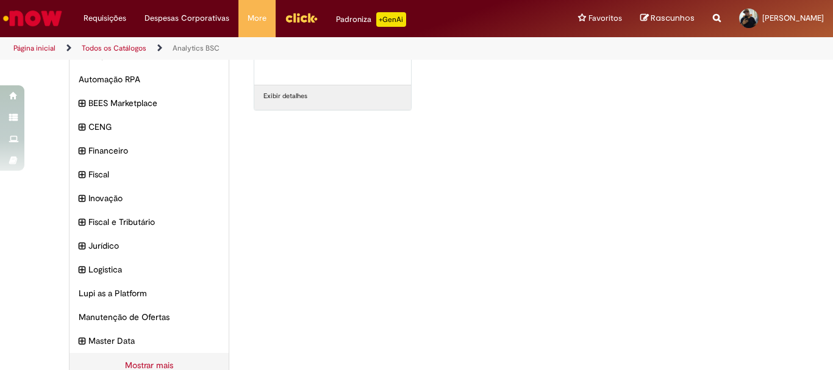
click at [152, 361] on div "Mostrar mais Mostrando 15 categorias" at bounding box center [149, 370] width 159 height 34
click at [151, 364] on link "Mostrar mais" at bounding box center [149, 366] width 48 height 11
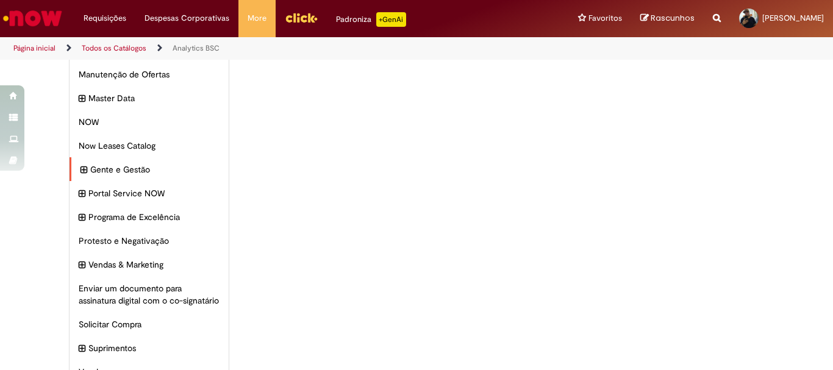
click at [81, 173] on icon "expandir categoria Gente e Gestão" at bounding box center [84, 170] width 7 height 13
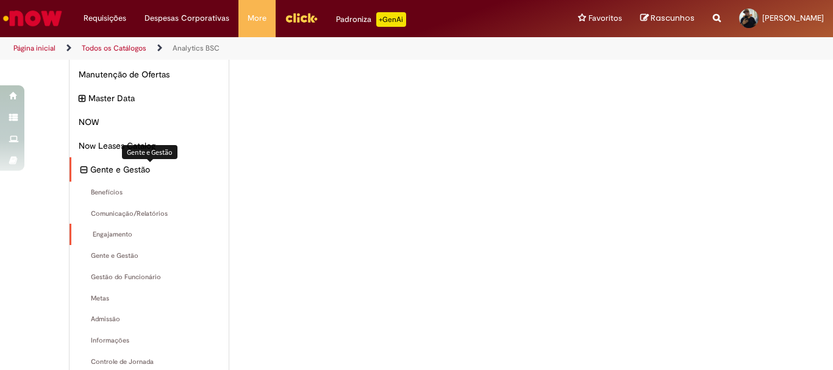
scroll to position [487, 0]
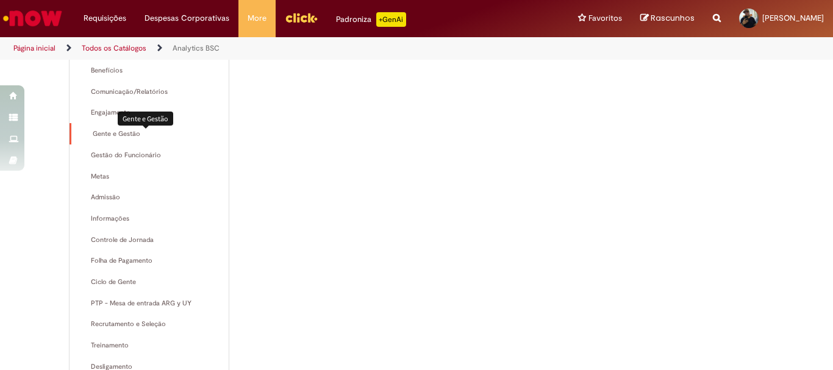
click at [168, 137] on span "Gente e Gestão Itens" at bounding box center [150, 134] width 139 height 10
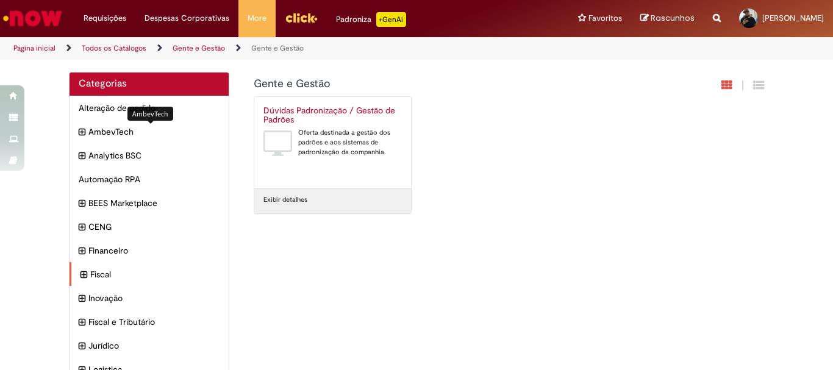
scroll to position [131, 0]
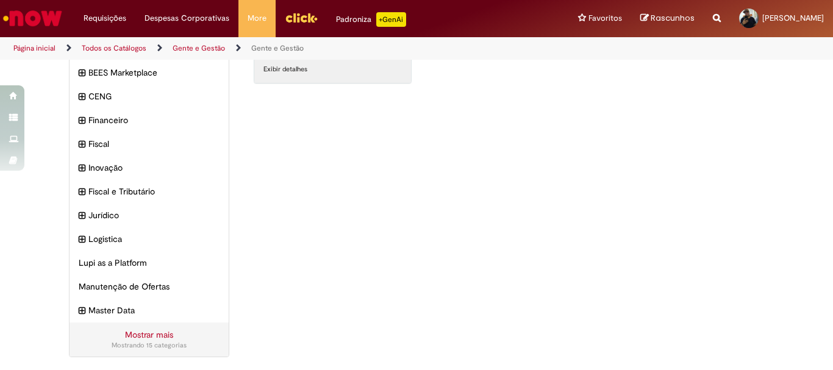
click at [133, 347] on div "Mostrando 15 categorias" at bounding box center [149, 346] width 141 height 10
click at [143, 335] on link "Mostrar mais" at bounding box center [149, 334] width 48 height 11
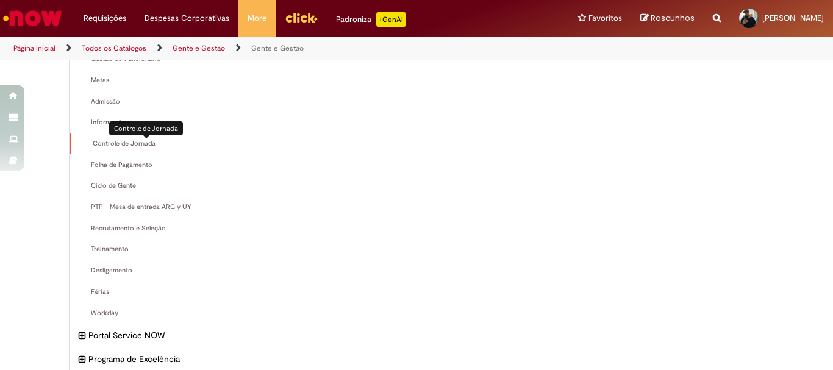
scroll to position [439, 0]
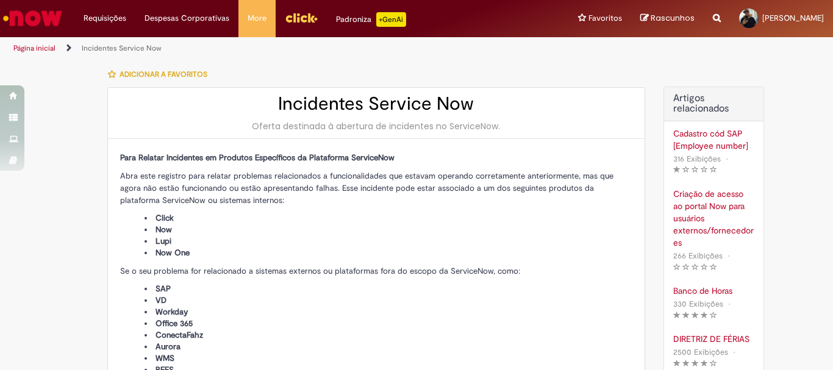
type input "**********"
type input "****"
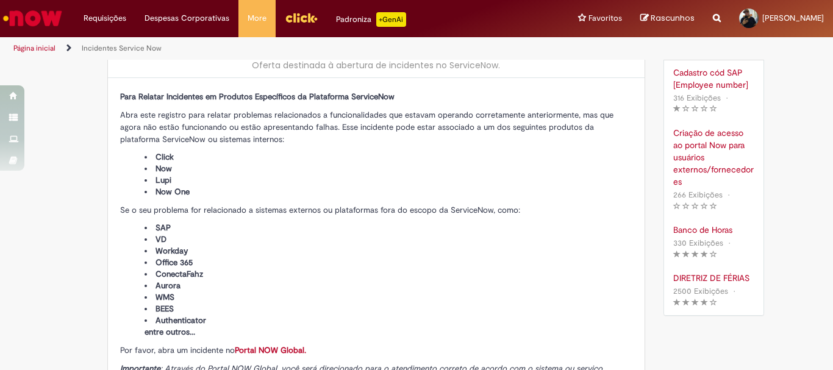
scroll to position [366, 0]
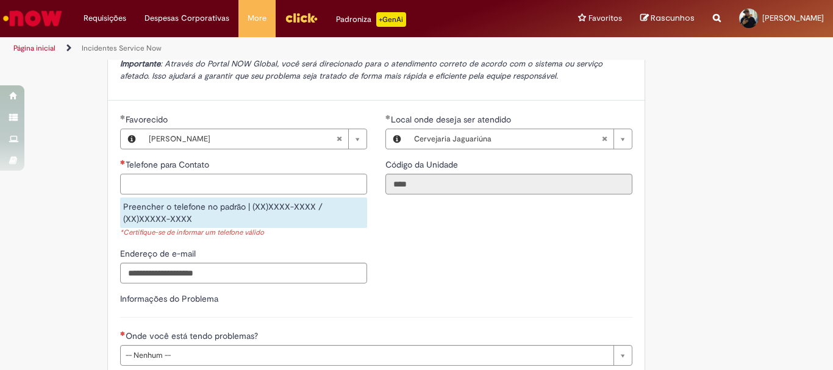
click at [206, 177] on input "Telefone para Contato" at bounding box center [243, 184] width 247 height 21
click at [207, 185] on input "Telefone para Contato" at bounding box center [243, 184] width 247 height 21
type input "**********"
click at [392, 243] on div "**********" at bounding box center [376, 202] width 531 height 179
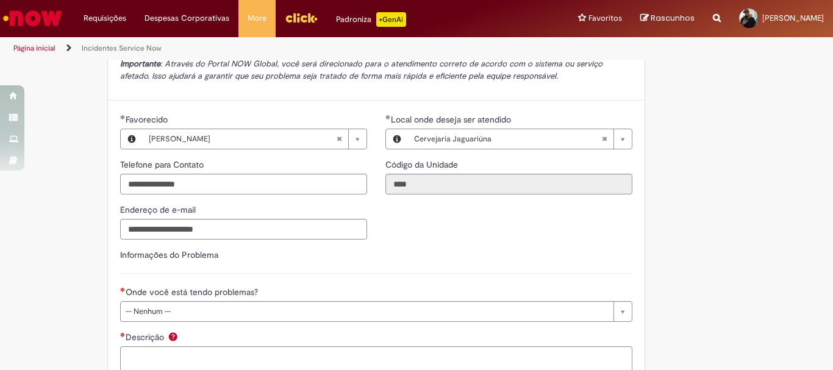
scroll to position [427, 0]
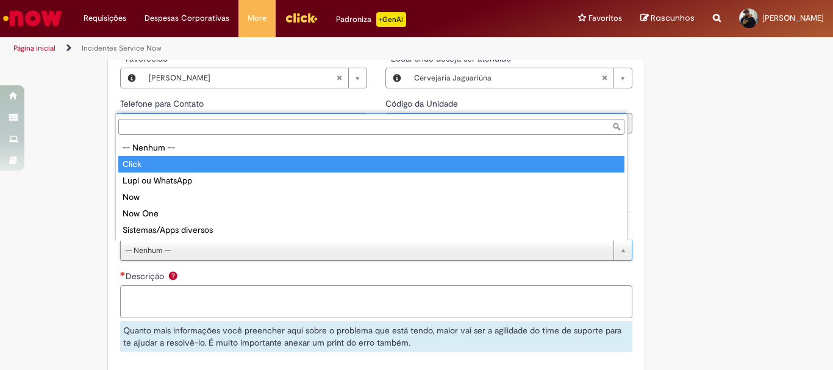
type input "*****"
select select "*****"
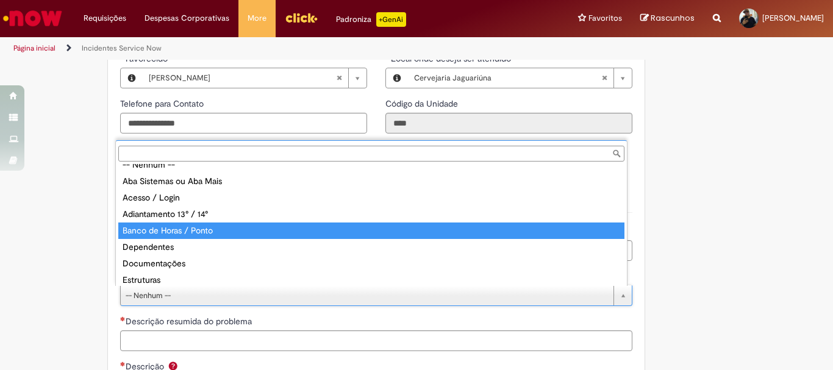
scroll to position [130, 0]
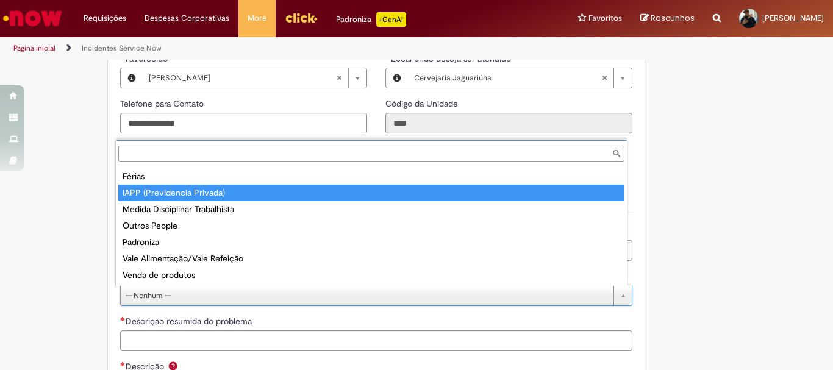
type input "**********"
select select "**********"
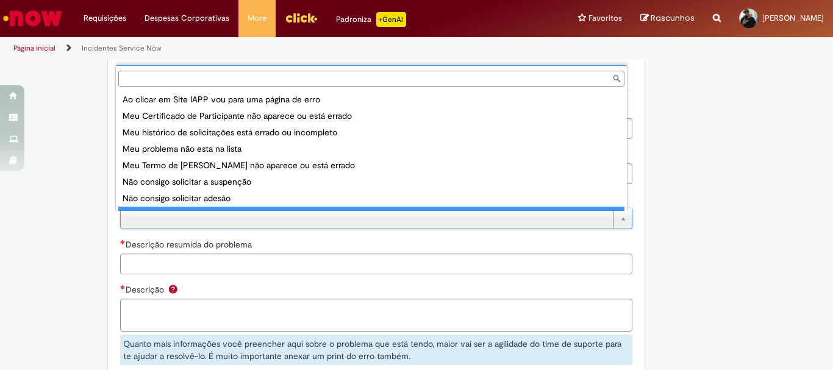
scroll to position [10, 0]
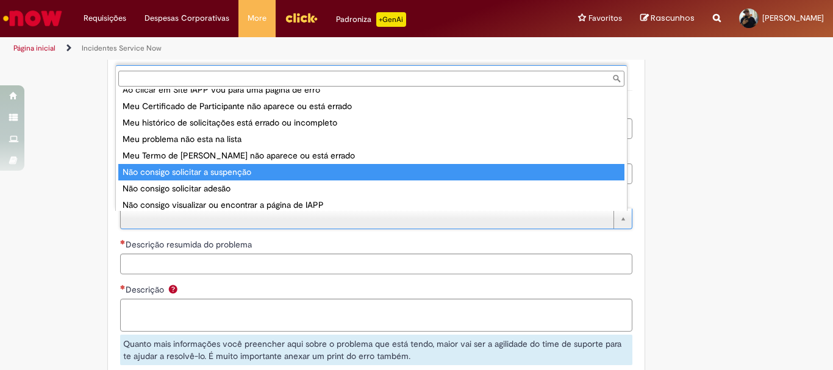
type input "**********"
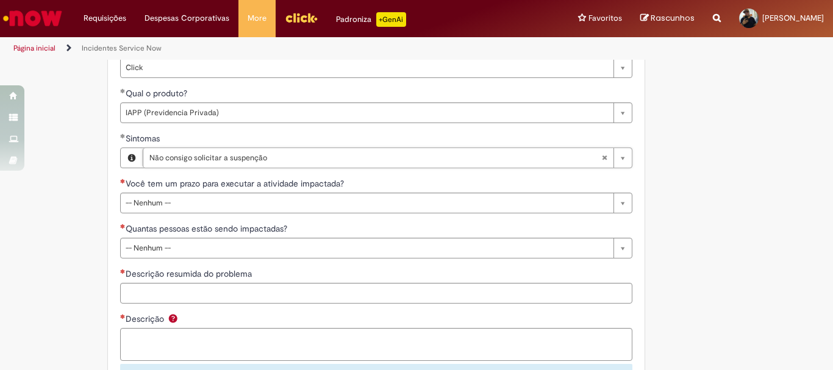
scroll to position [671, 0]
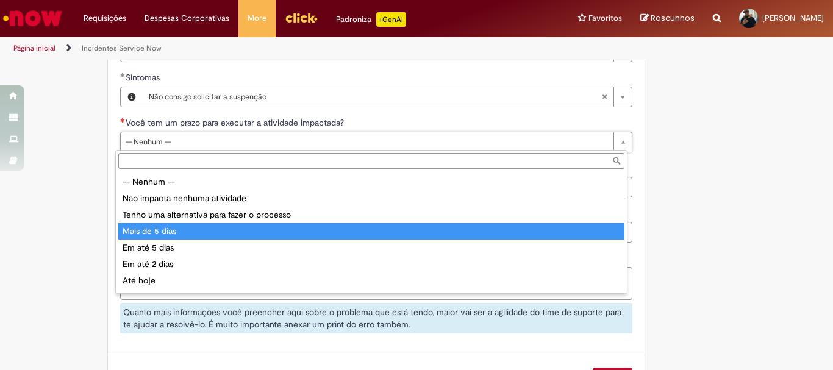
type input "**********"
select select "**********"
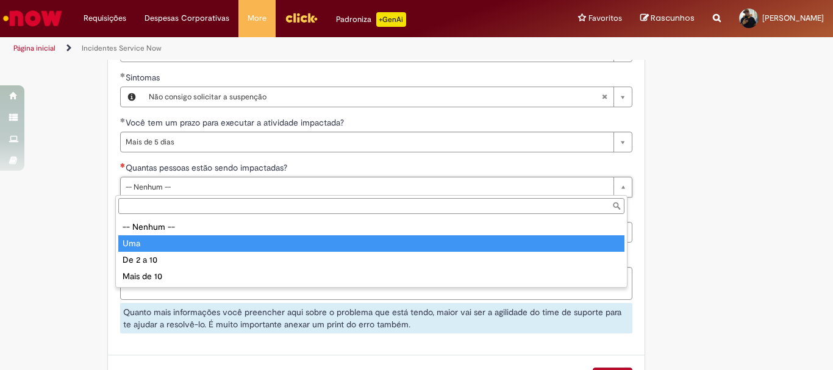
type input "***"
select select "***"
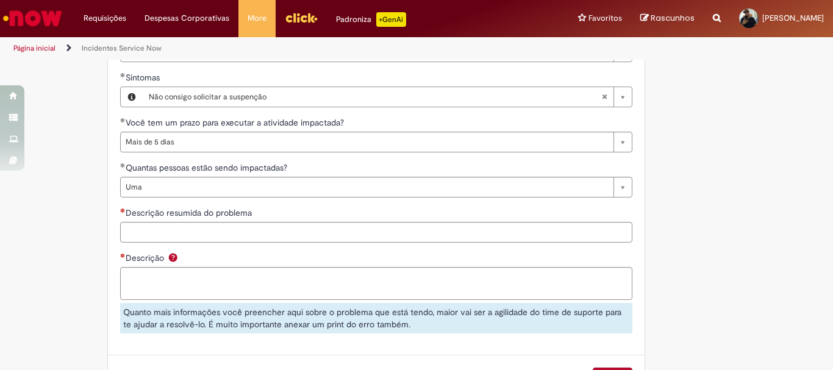
click at [174, 213] on span "Descrição resumida do problema" at bounding box center [190, 212] width 129 height 11
click at [174, 222] on input "Descrição resumida do problema" at bounding box center [376, 232] width 512 height 21
click at [177, 229] on input "Descrição resumida do problema" at bounding box center [376, 232] width 512 height 21
click at [180, 230] on input "Descrição resumida do problema" at bounding box center [376, 232] width 512 height 21
type input "**********"
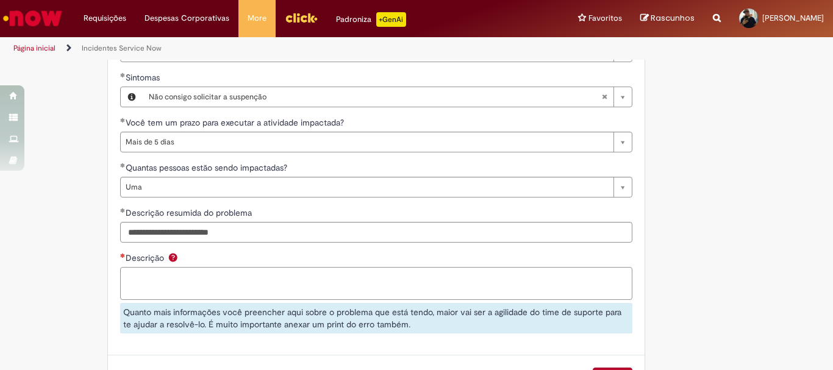
click at [180, 289] on textarea "Descrição" at bounding box center [376, 283] width 512 height 33
click at [151, 280] on textarea "**********" at bounding box center [376, 283] width 512 height 33
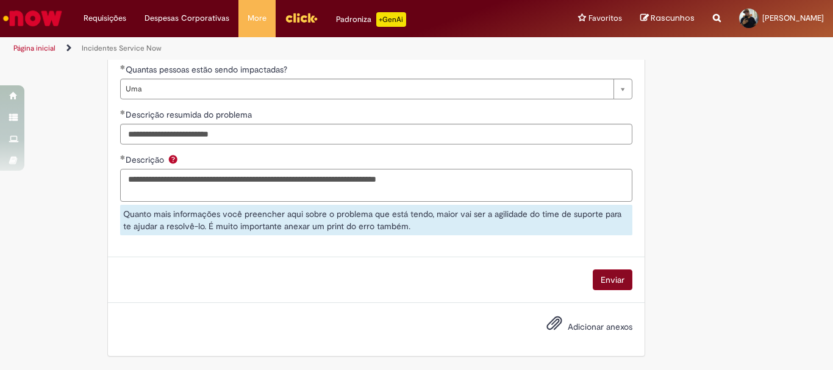
type textarea "**********"
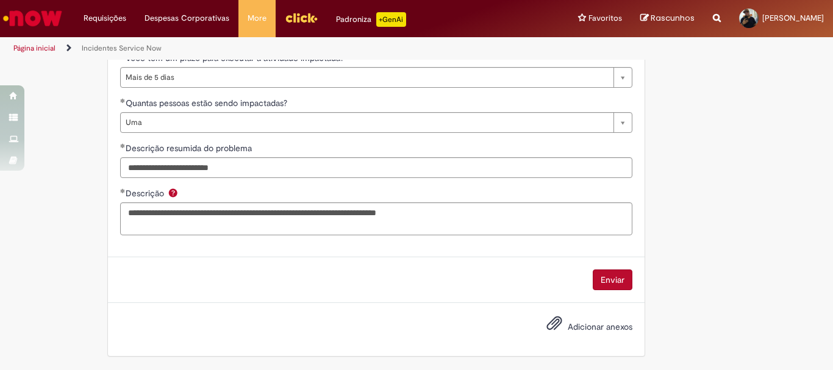
click at [607, 281] on button "Enviar" at bounding box center [613, 280] width 40 height 21
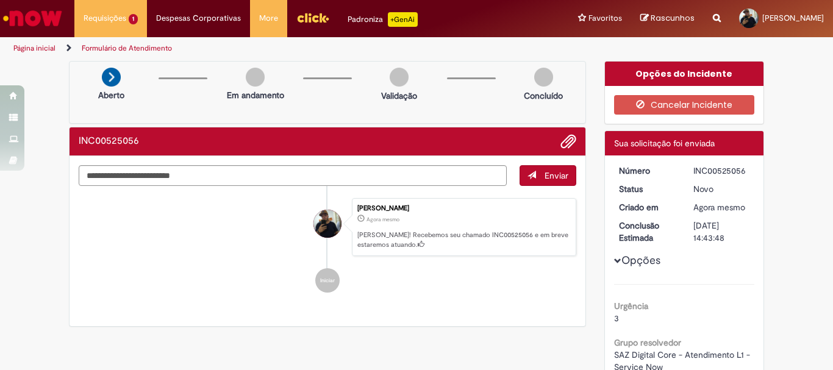
click at [115, 247] on li "Eduardo Duzzi Agora mesmo Agora mesmo Ola! Recebemos seu chamado INC00525056 e …" at bounding box center [328, 227] width 498 height 59
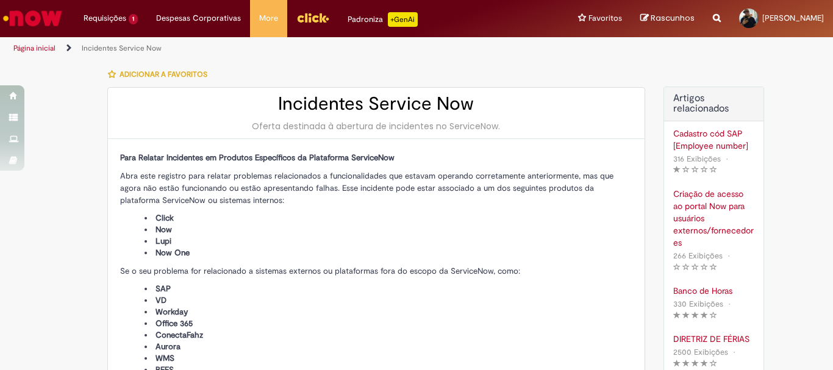
type input "**********"
type input "****"
